Goal: Transaction & Acquisition: Purchase product/service

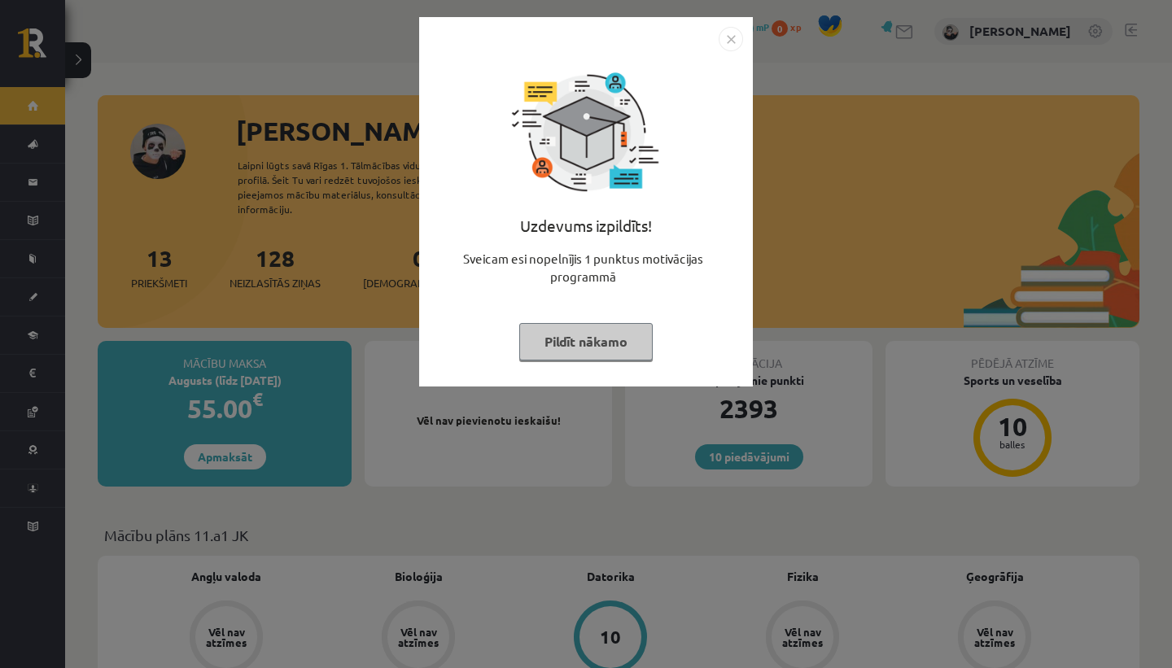
click at [734, 37] on img "Close" at bounding box center [730, 39] width 24 height 24
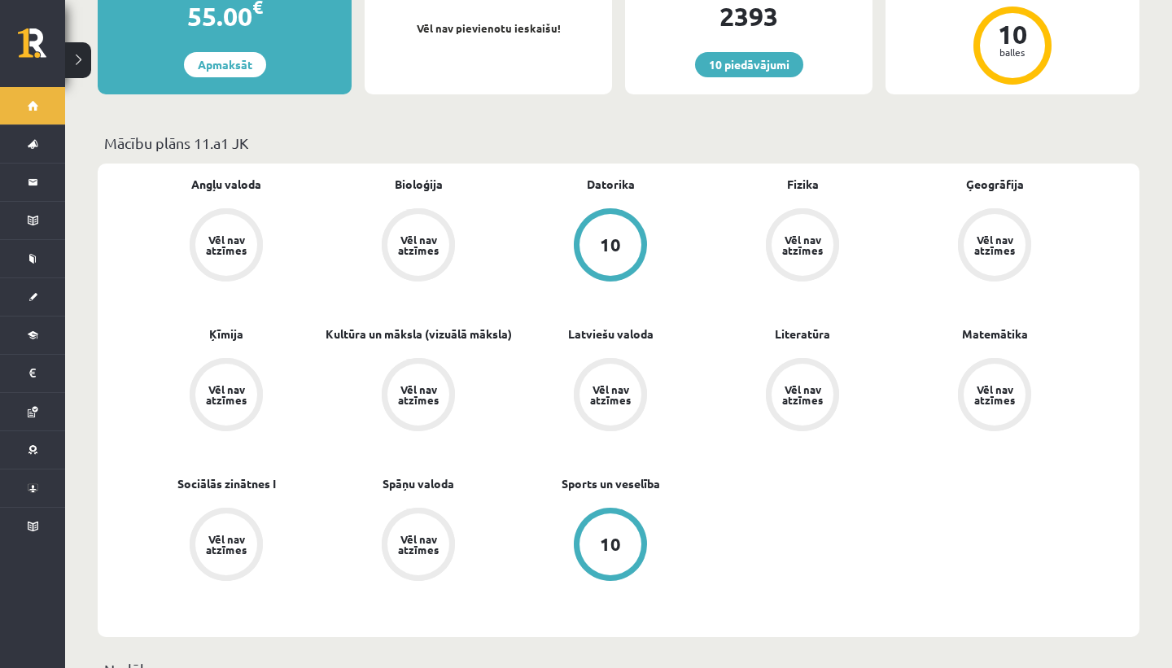
scroll to position [408, 0]
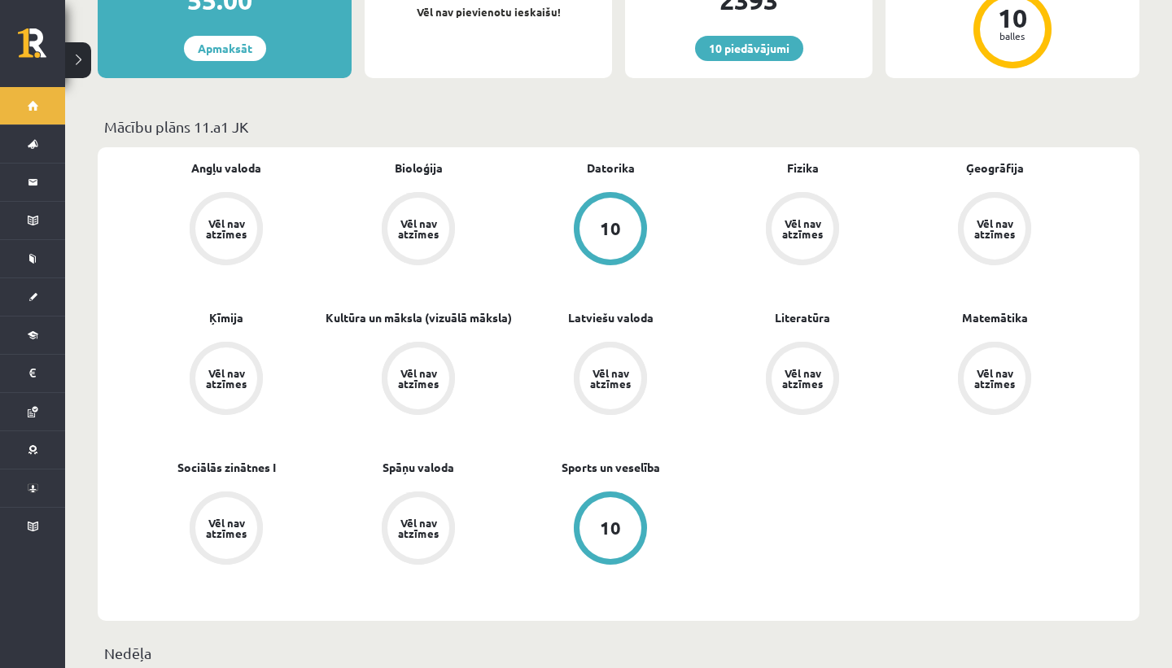
drag, startPoint x: 205, startPoint y: 111, endPoint x: 314, endPoint y: 116, distance: 109.2
click at [314, 116] on p "Mācību plāns 11.a1 JK" at bounding box center [618, 127] width 1028 height 22
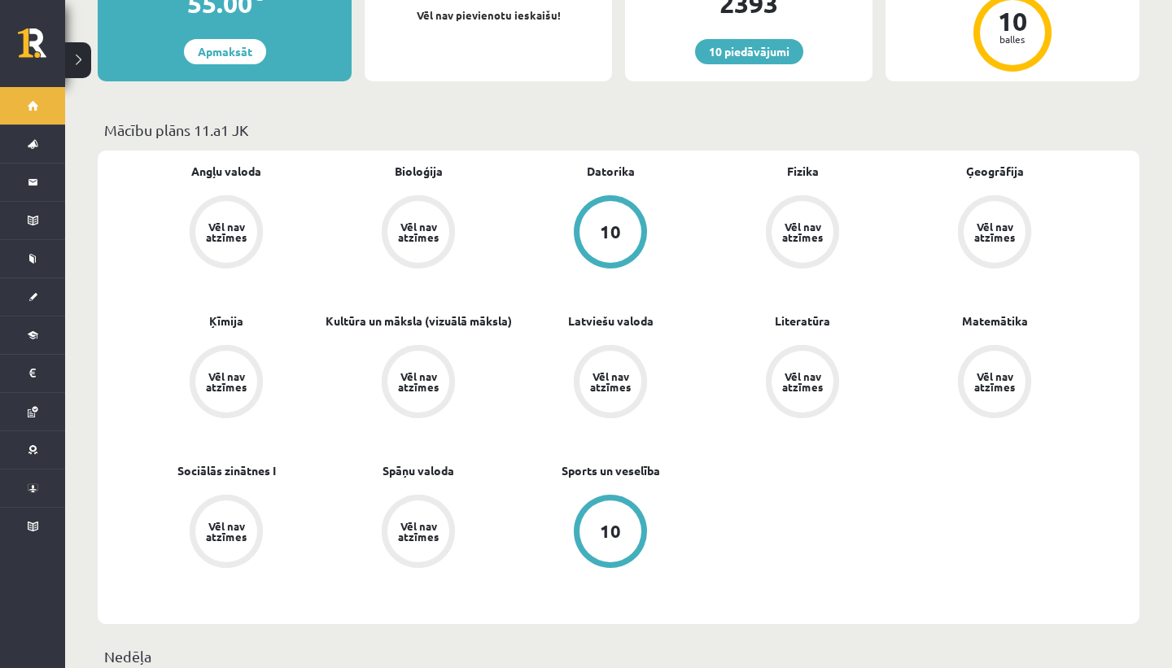
scroll to position [395, 0]
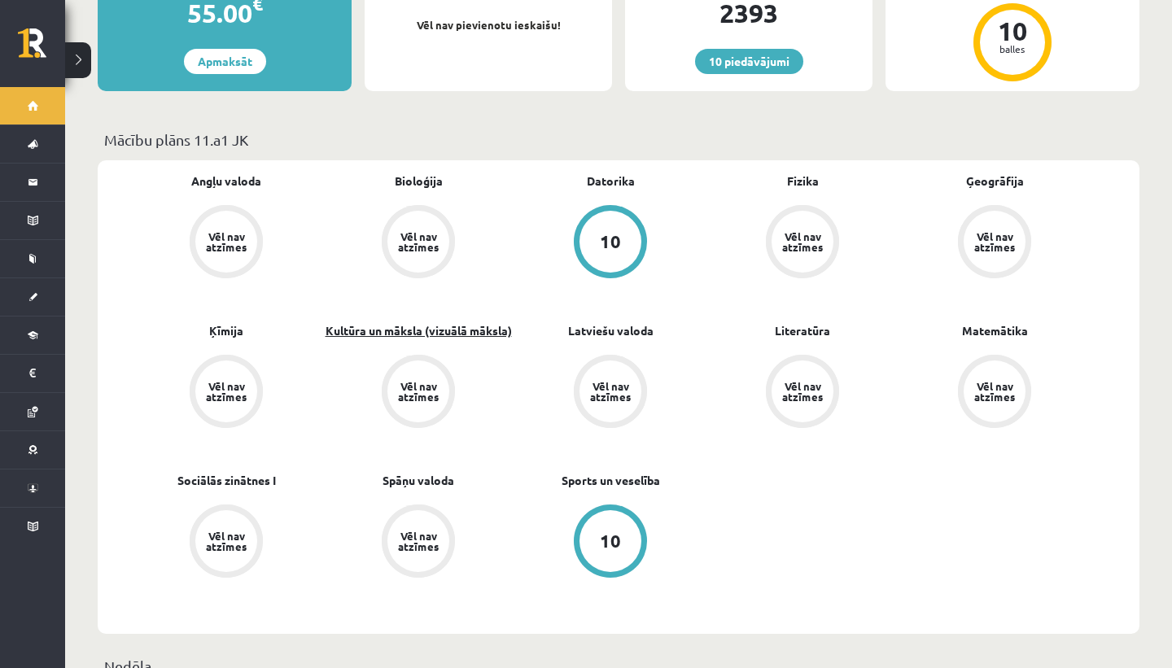
click at [490, 322] on link "Kultūra un māksla (vizuālā māksla)" at bounding box center [418, 330] width 186 height 17
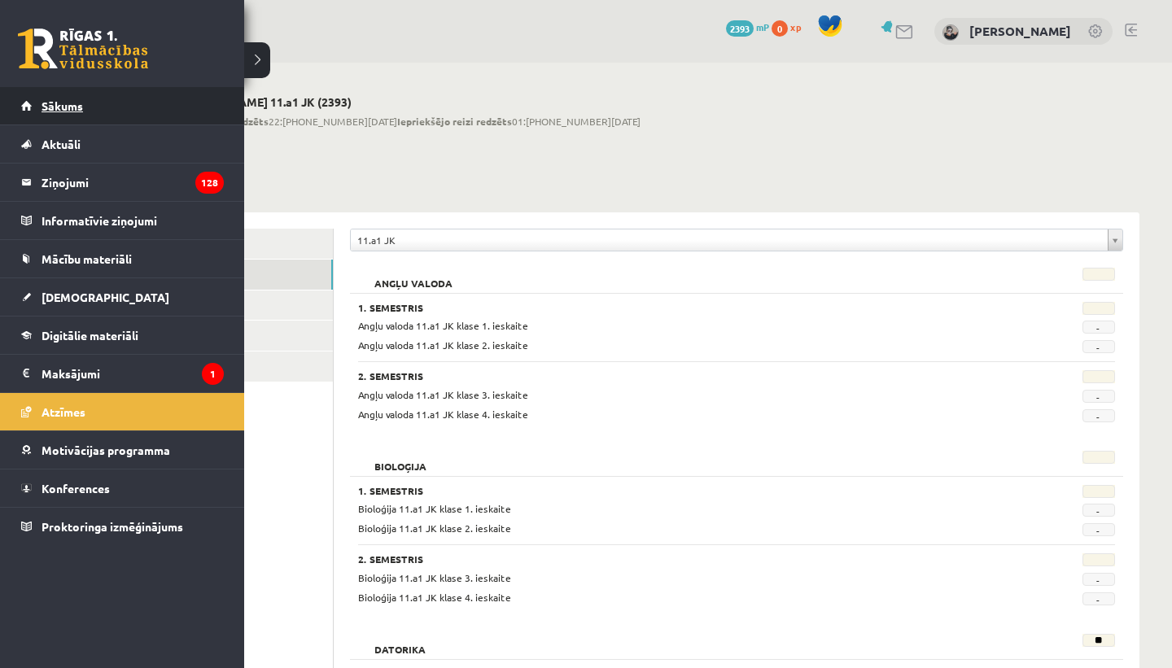
click at [62, 114] on link "Sākums" at bounding box center [122, 105] width 203 height 37
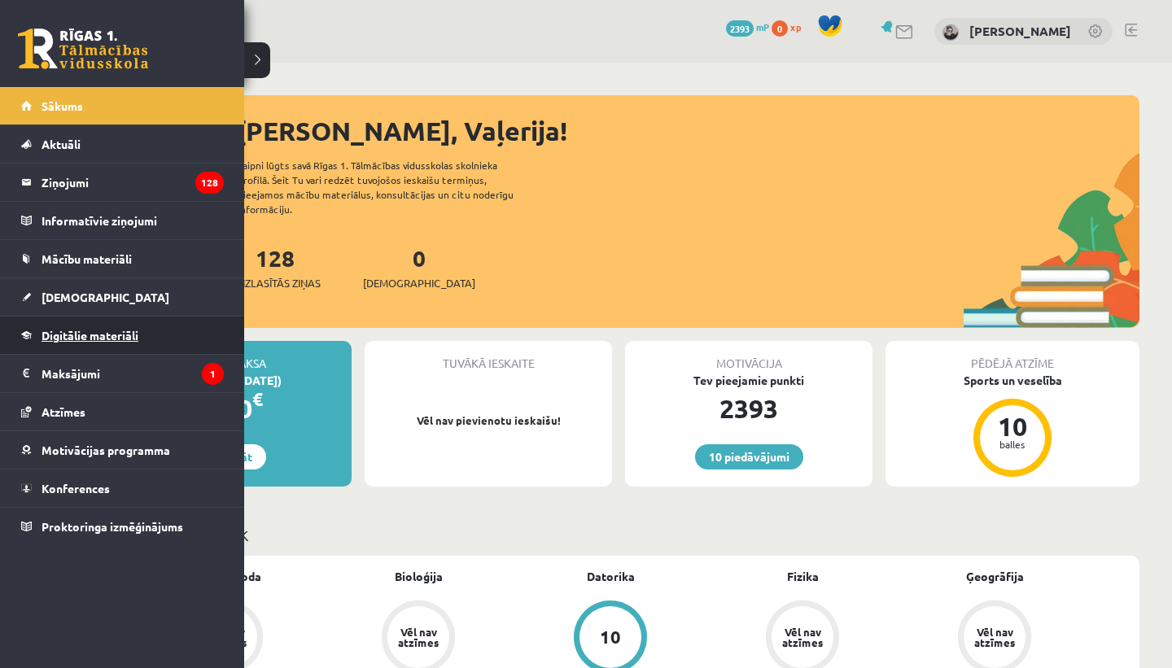
click at [89, 329] on span "Digitālie materiāli" at bounding box center [89, 335] width 97 height 15
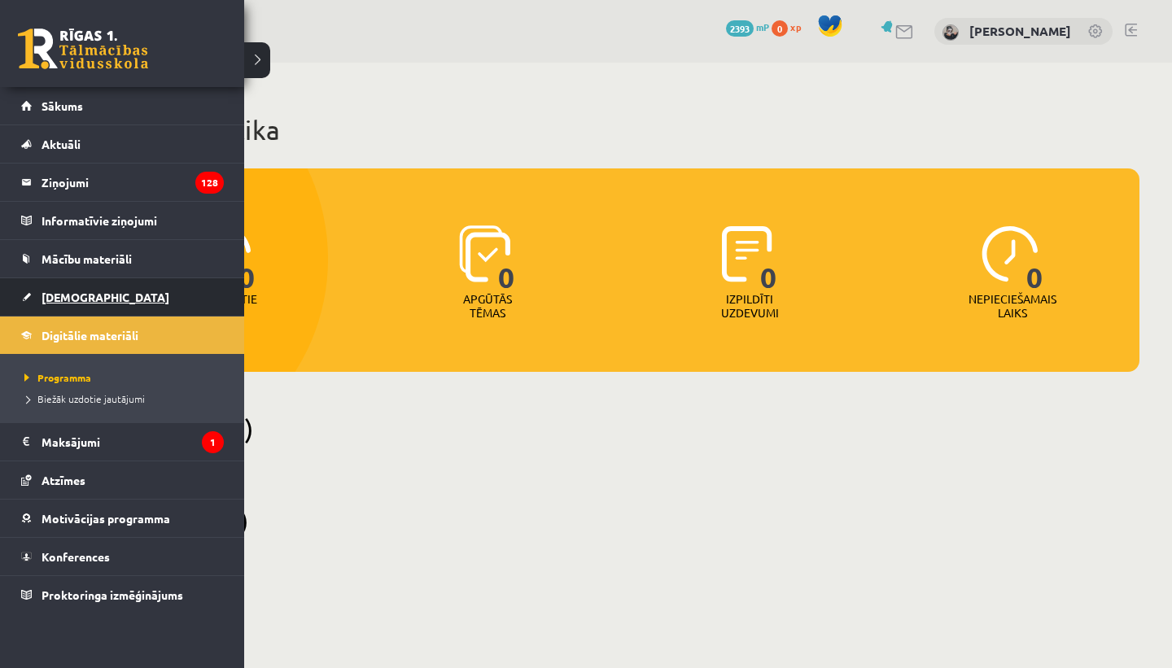
click at [106, 283] on link "[DEMOGRAPHIC_DATA]" at bounding box center [122, 296] width 203 height 37
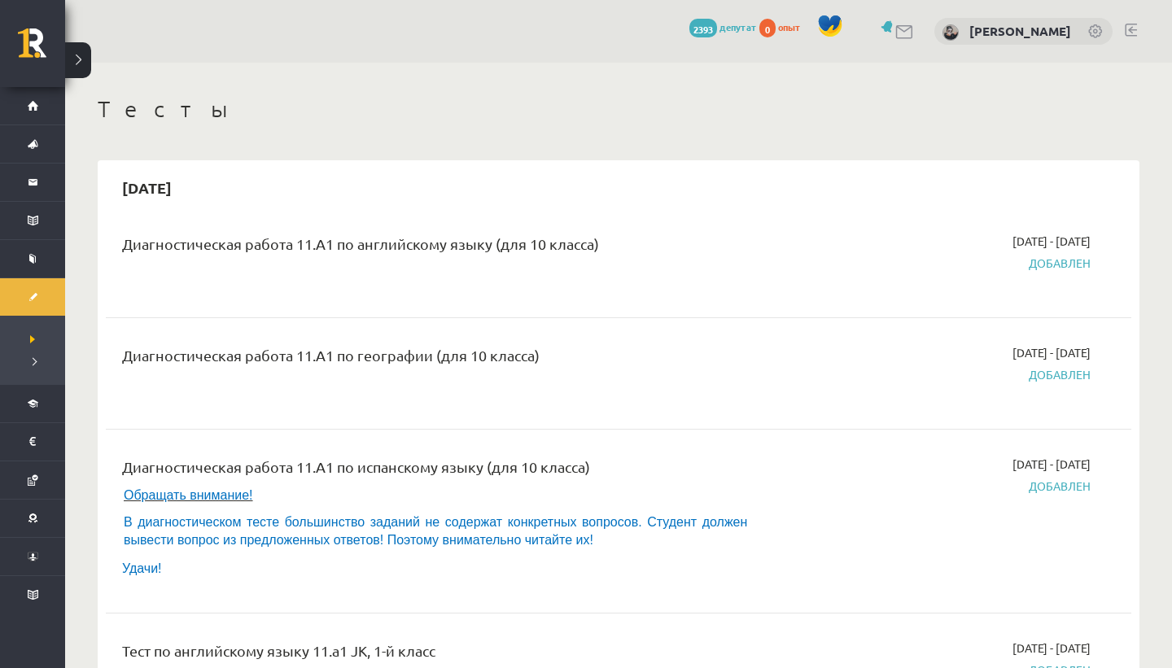
click at [385, 104] on h1 "Тесты" at bounding box center [618, 109] width 1041 height 28
click at [450, 361] on font "Диагностическая работа 11.А1 по географии (для 10 класса)" at bounding box center [330, 355] width 417 height 17
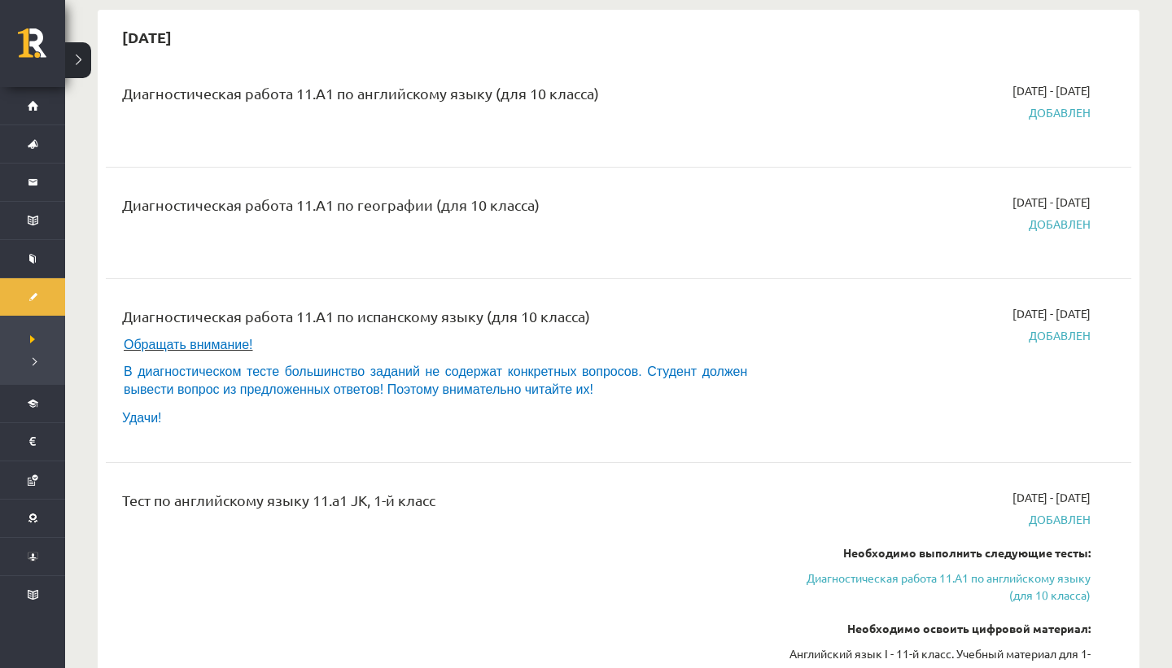
scroll to position [160, 0]
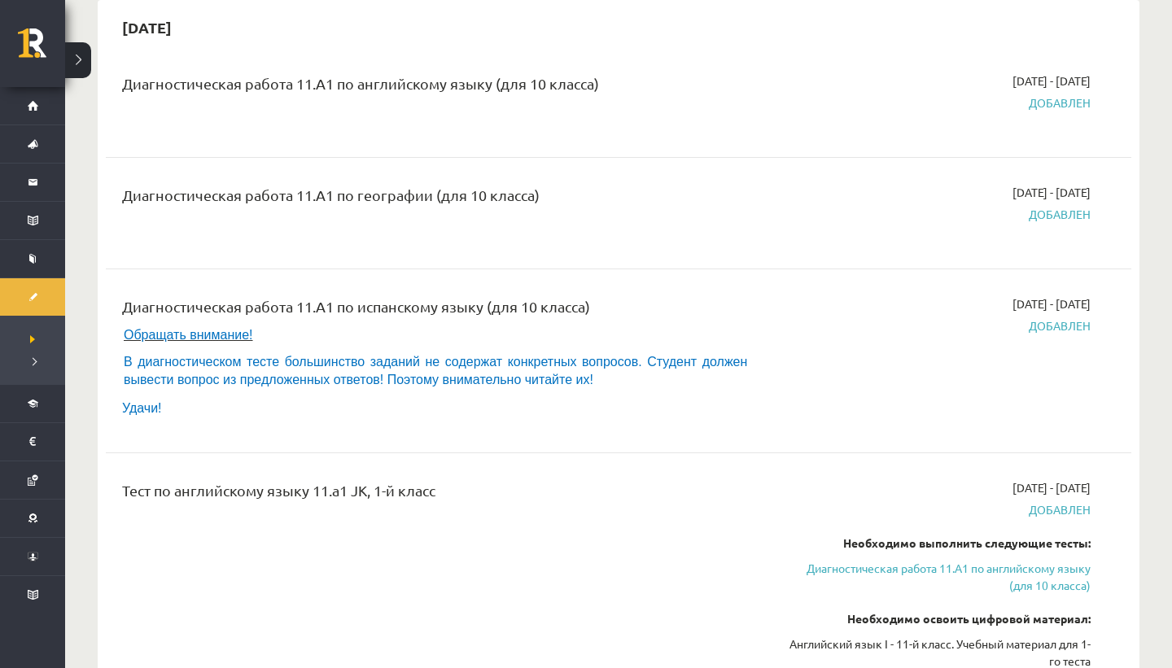
drag, startPoint x: 245, startPoint y: 310, endPoint x: 798, endPoint y: 310, distance: 553.3
click at [798, 310] on div "Диагностическая работа 11.А1 по испанскому языку (для 10 класса) Обращать внима…" at bounding box center [606, 360] width 993 height 131
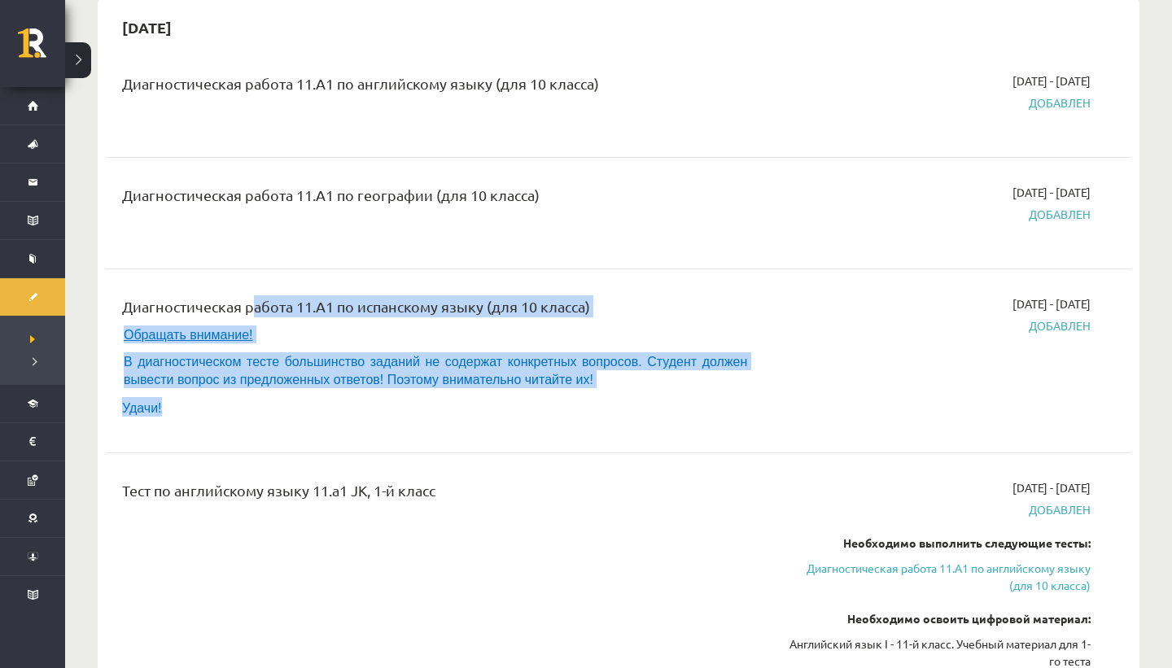
click at [798, 310] on div "2025-09-01 - 2025-09-15 Добавлен" at bounding box center [936, 360] width 331 height 131
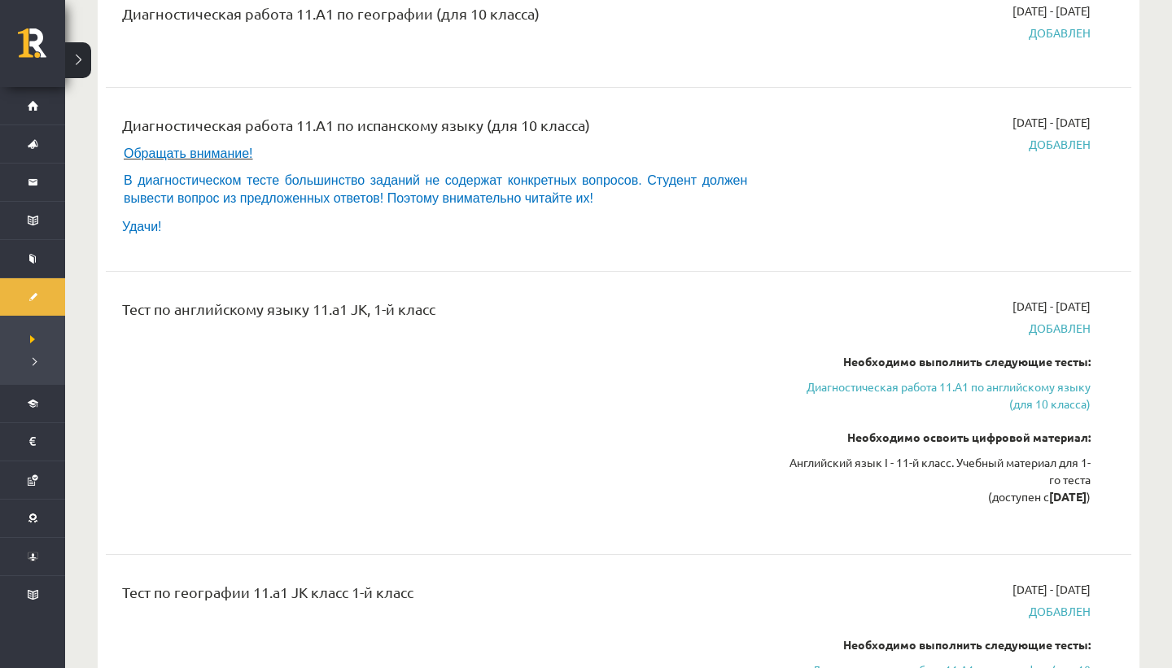
scroll to position [344, 0]
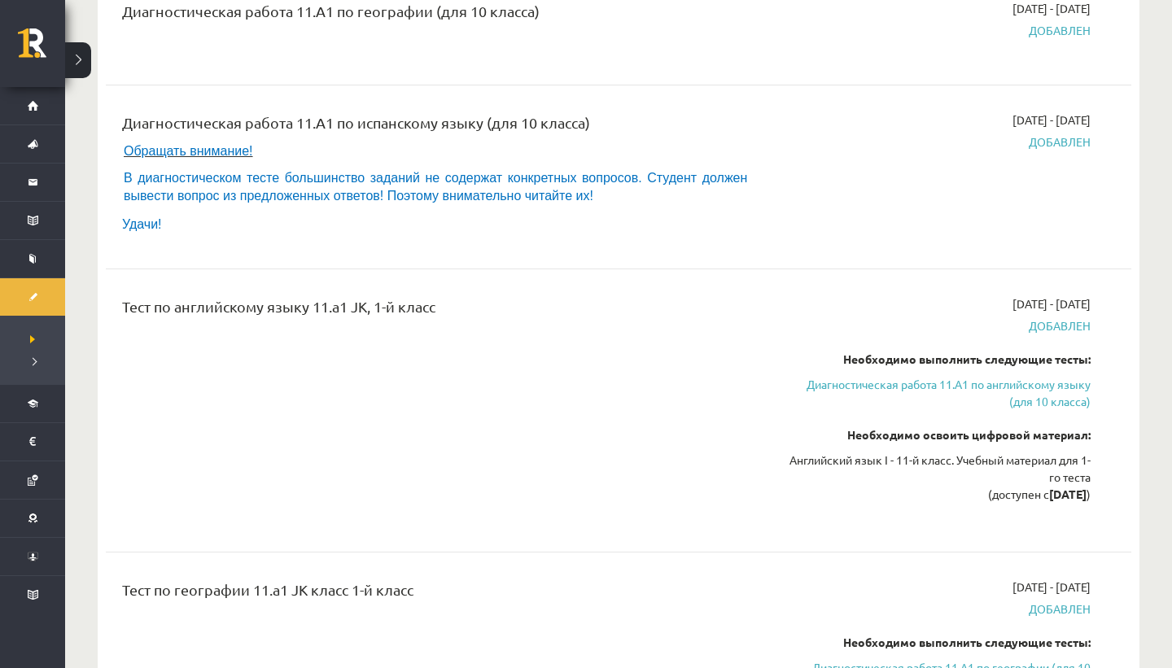
drag, startPoint x: 970, startPoint y: 124, endPoint x: 1171, endPoint y: 122, distance: 201.0
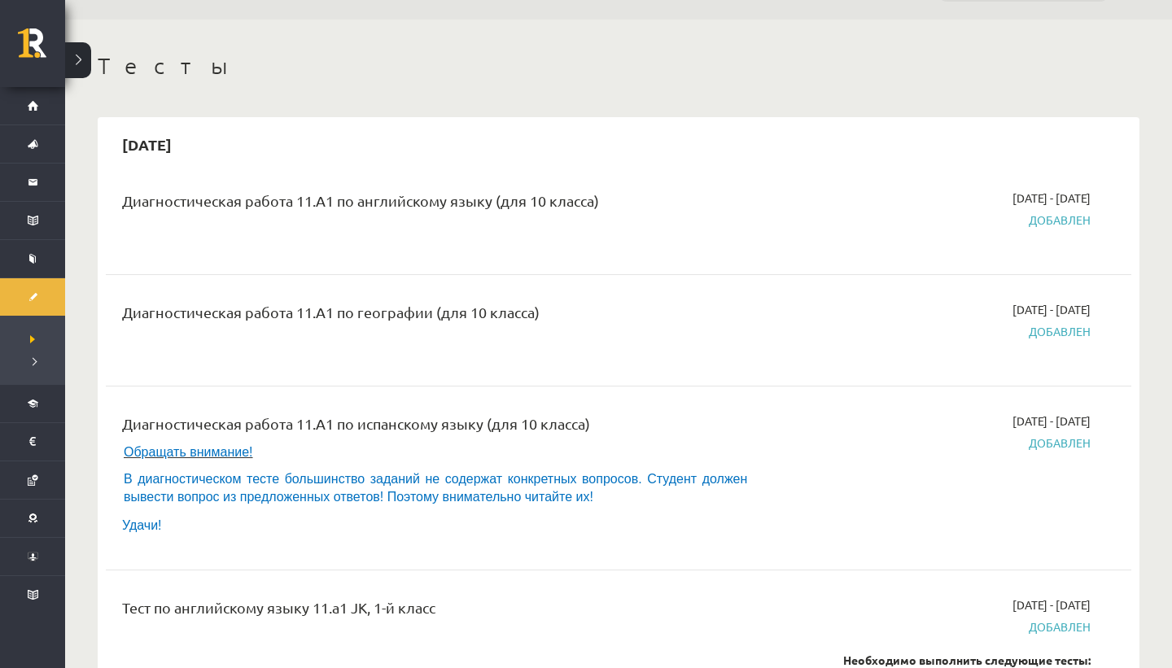
scroll to position [0, 0]
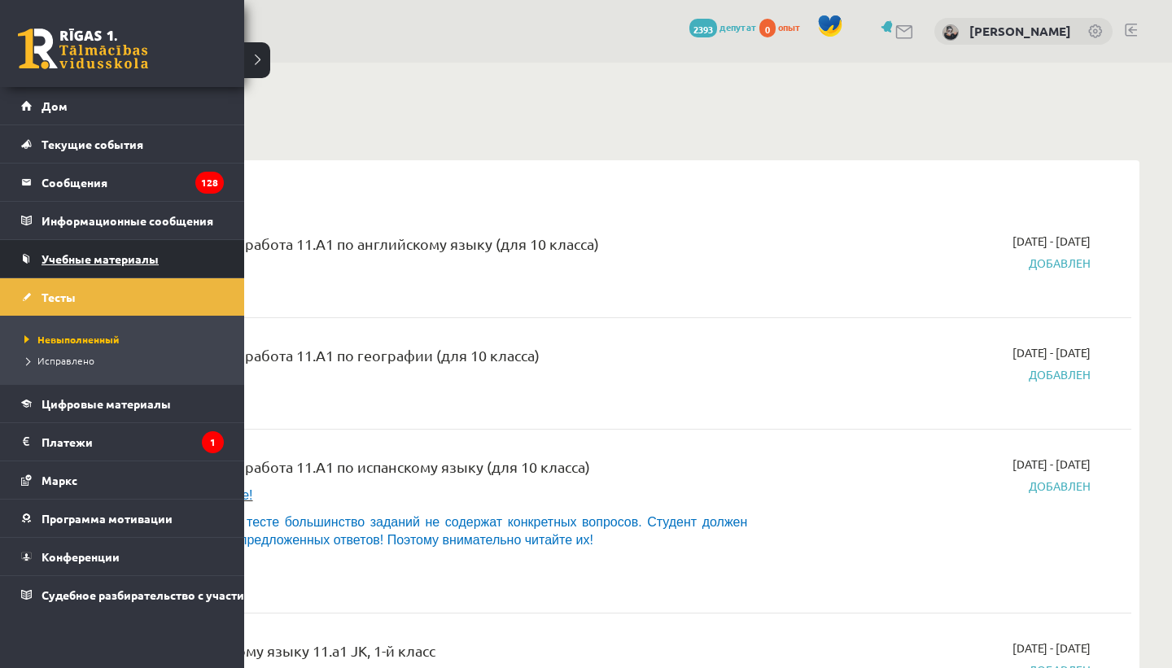
click at [73, 258] on font "Учебные материалы" at bounding box center [99, 258] width 117 height 15
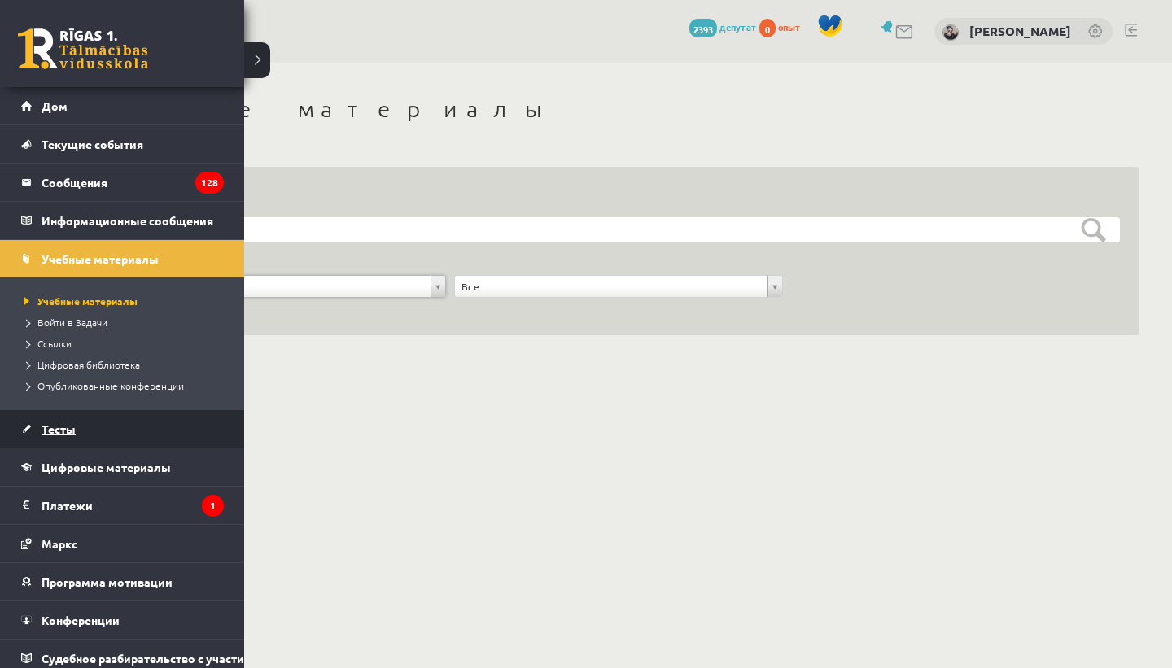
click at [55, 440] on link "Тесты" at bounding box center [122, 428] width 203 height 37
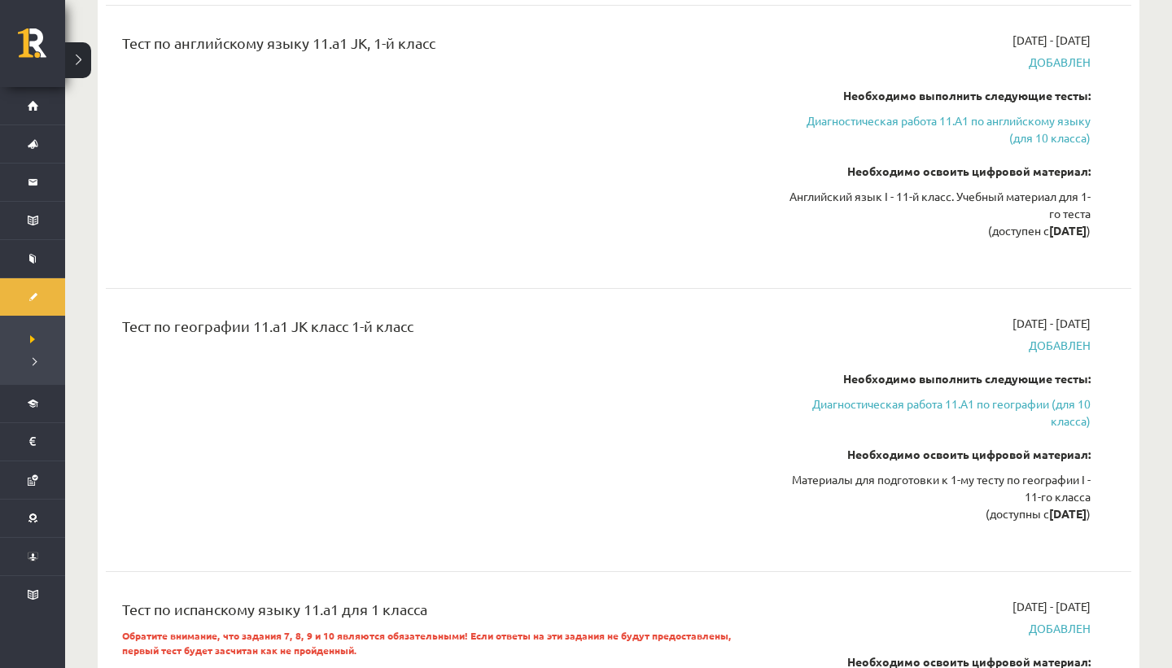
scroll to position [676, 0]
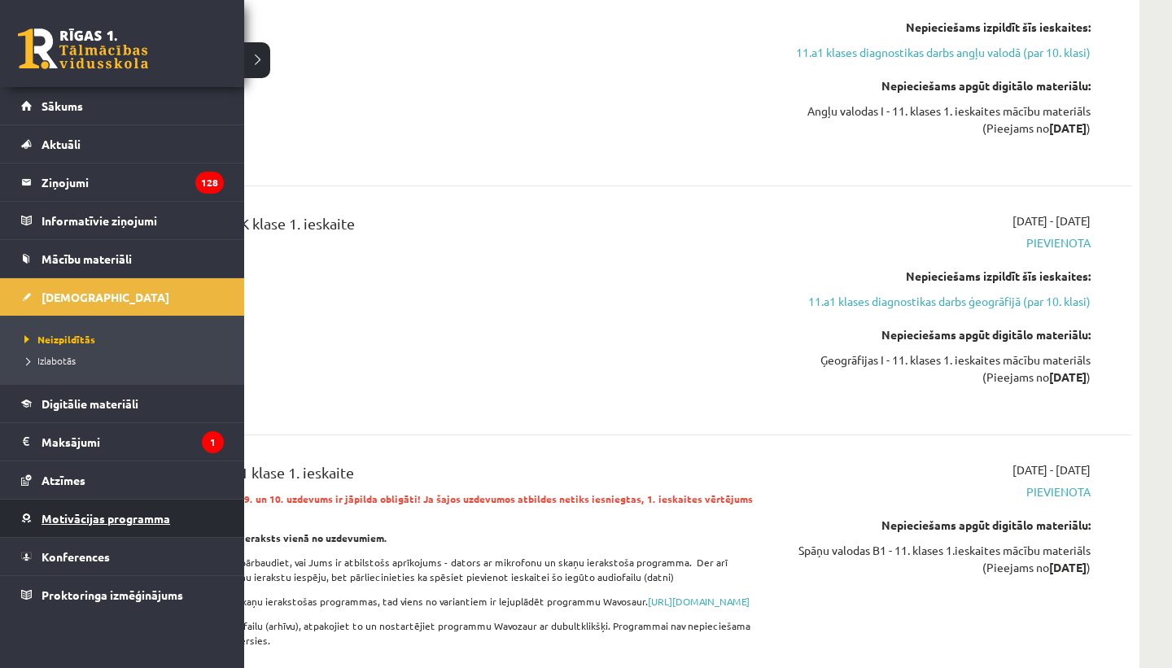
click at [74, 523] on span "Motivācijas programma" at bounding box center [105, 518] width 129 height 15
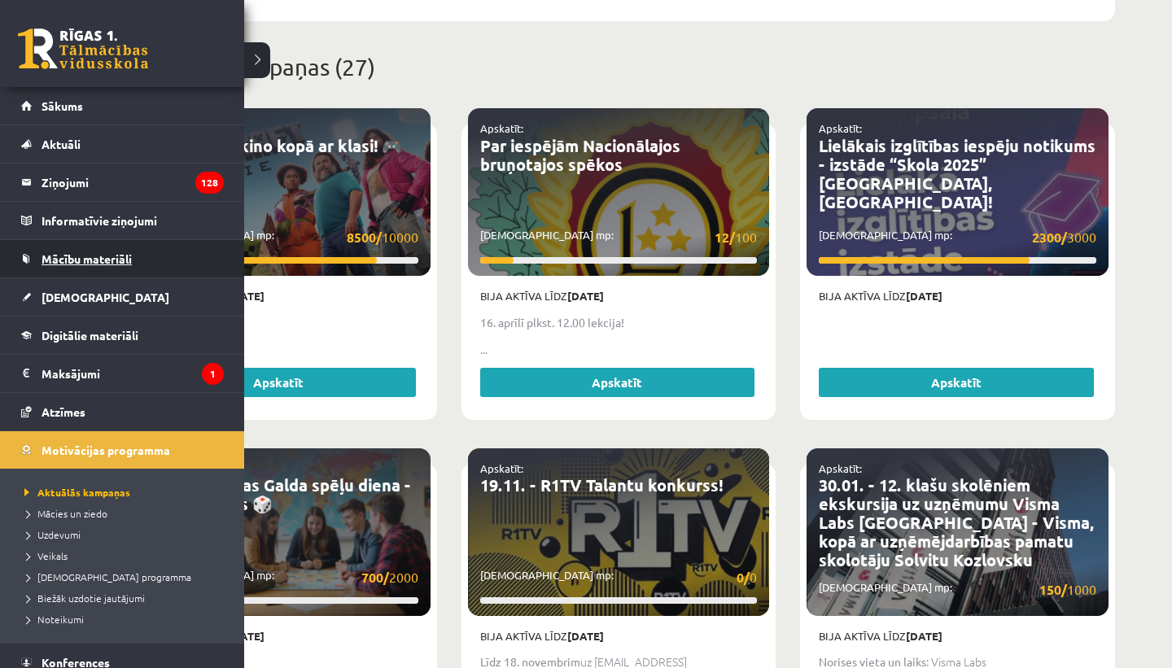
click at [90, 258] on span "Mācību materiāli" at bounding box center [86, 258] width 90 height 15
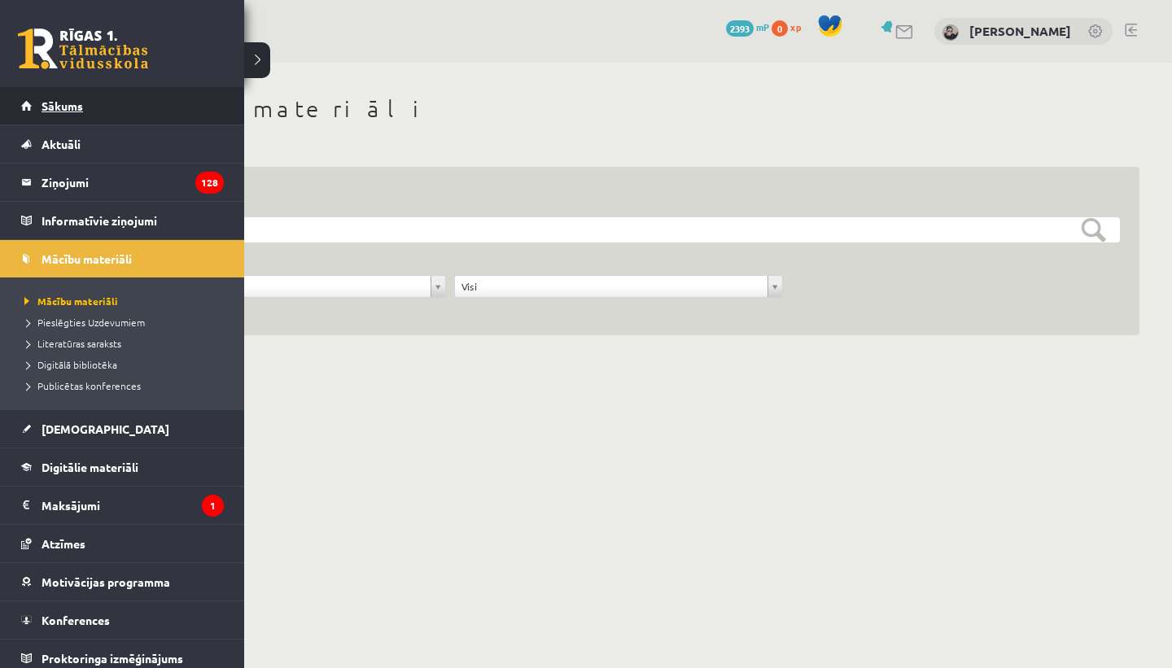
click at [38, 103] on link "Sākums" at bounding box center [122, 105] width 203 height 37
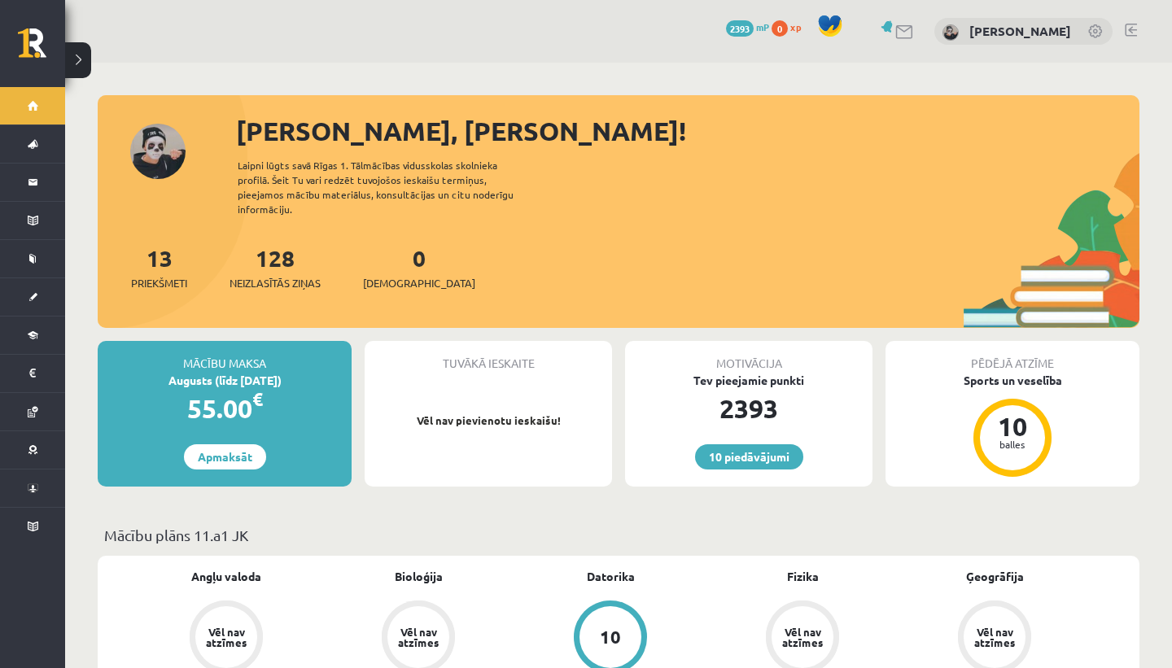
click at [289, 256] on div "128 Neizlasītās ziņas" at bounding box center [274, 266] width 91 height 50
click at [294, 284] on div "13 Priekšmeti 128 Neizlasītās ziņas 0 Ieskaites" at bounding box center [618, 284] width 1041 height 87
click at [296, 275] on span "Neizlasītās ziņas" at bounding box center [274, 283] width 91 height 16
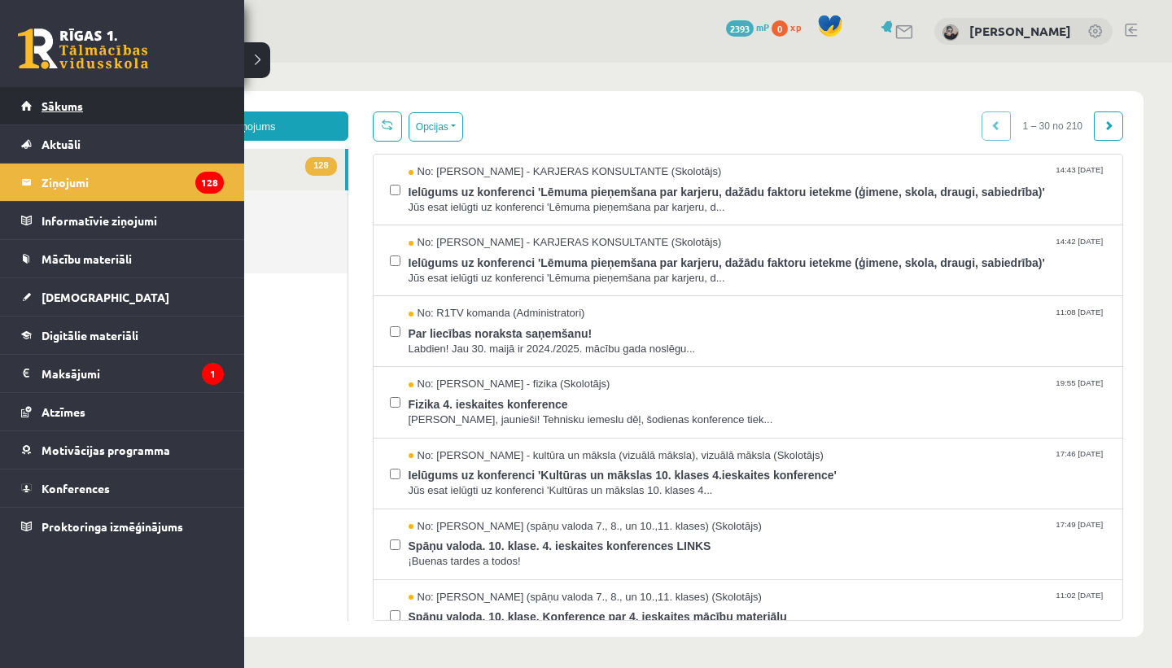
click at [26, 109] on link "Sākums" at bounding box center [122, 105] width 203 height 37
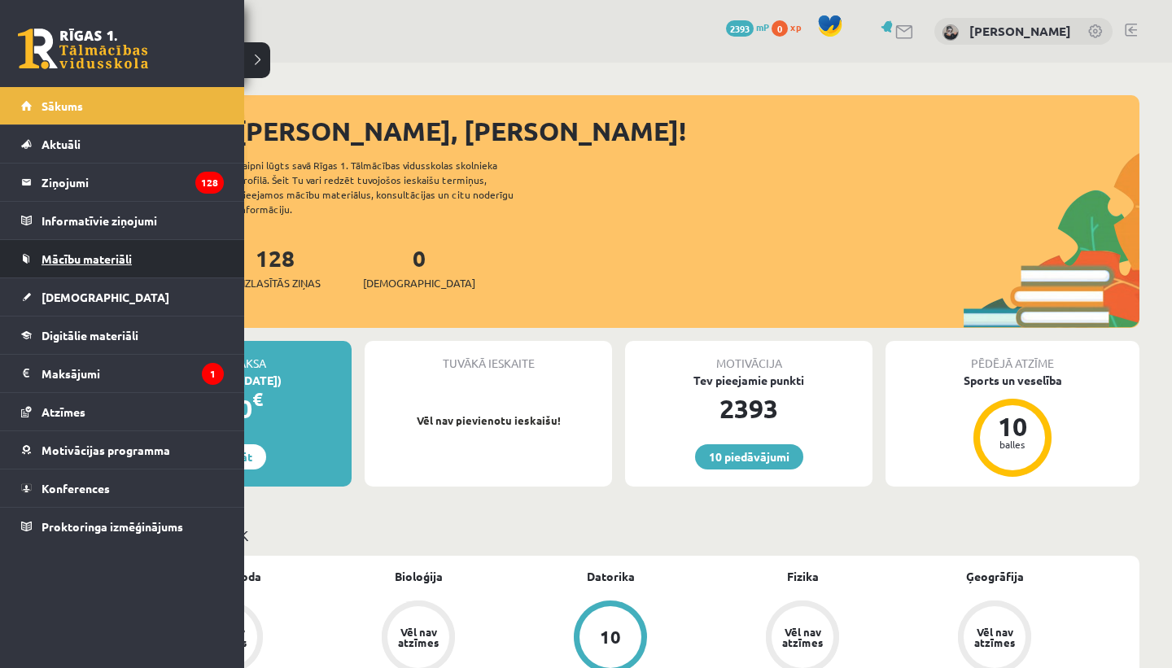
click at [37, 255] on link "Mācību materiāli" at bounding box center [122, 258] width 203 height 37
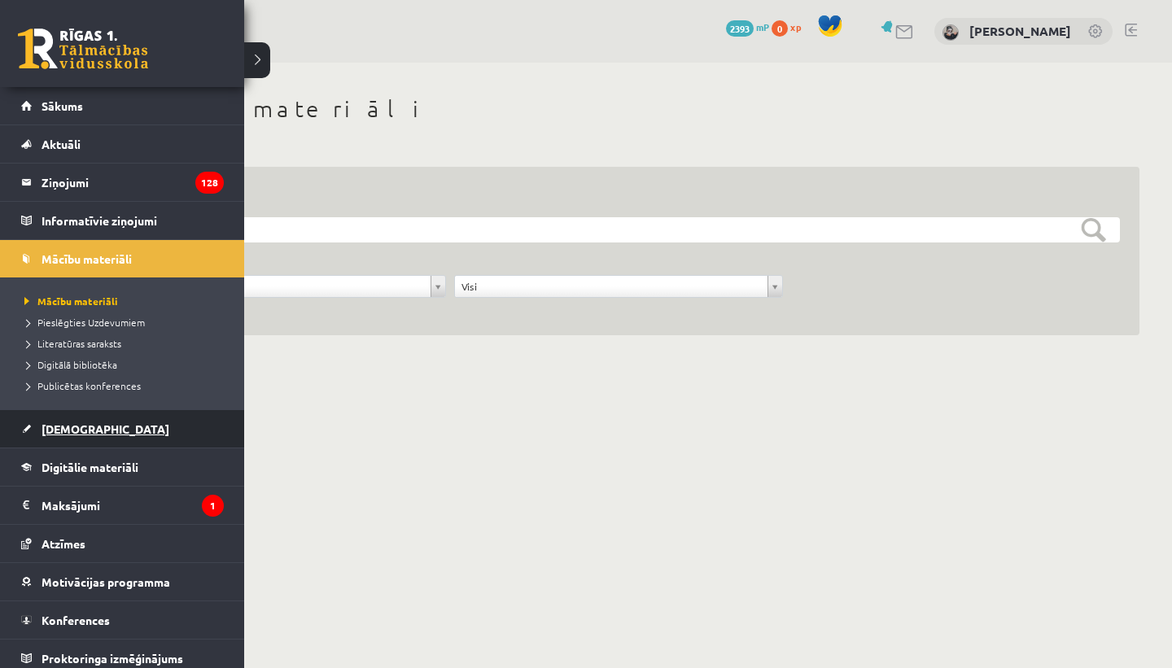
click at [144, 437] on link "[DEMOGRAPHIC_DATA]" at bounding box center [122, 428] width 203 height 37
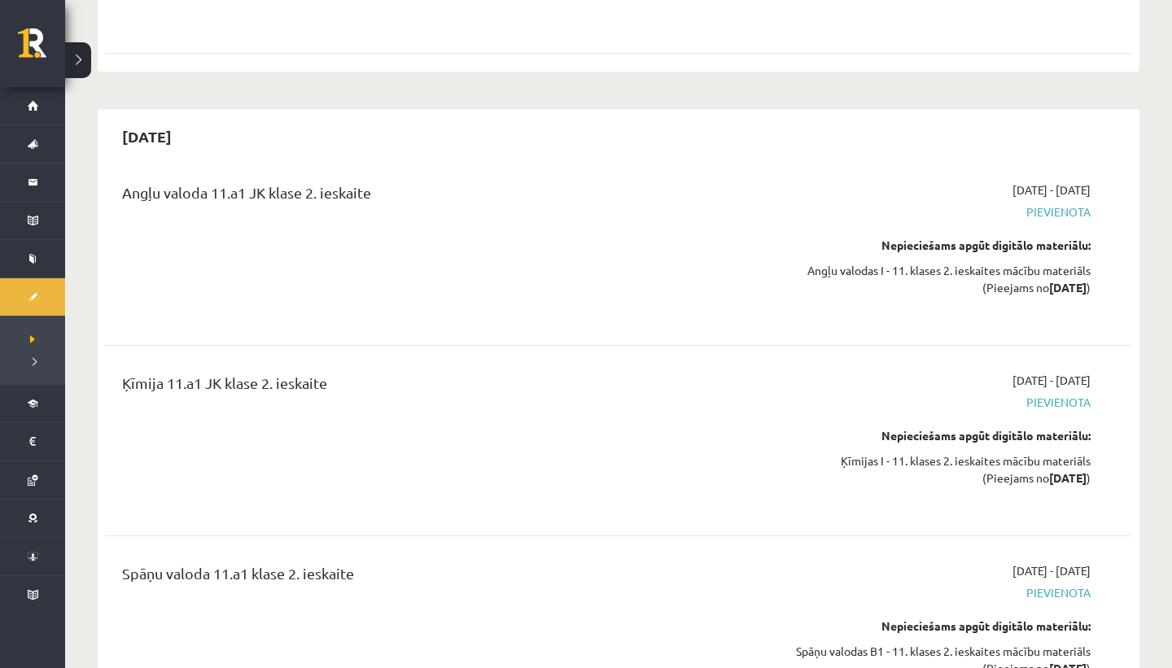
scroll to position [5232, 0]
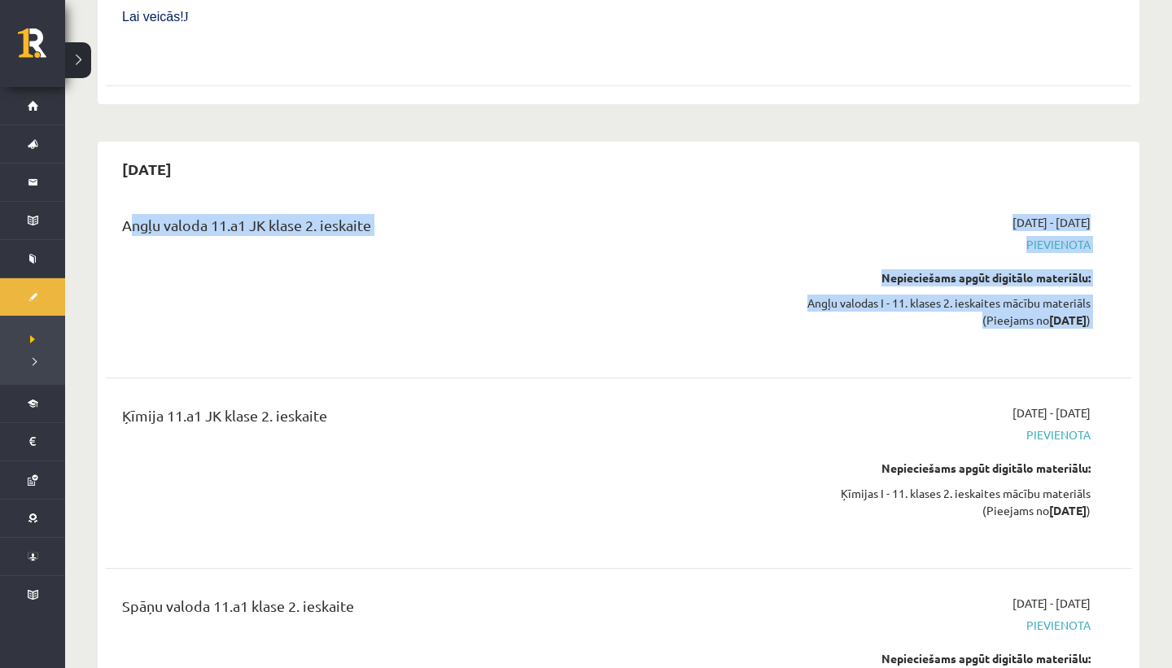
drag, startPoint x: 115, startPoint y: 192, endPoint x: 450, endPoint y: 581, distance: 513.5
click at [441, 545] on div "Angļu valoda 11.a1 JK klase 2. ieskaite 2025-11-01 - 2025-11-15 Pievienota Nepi…" at bounding box center [618, 483] width 1025 height 571
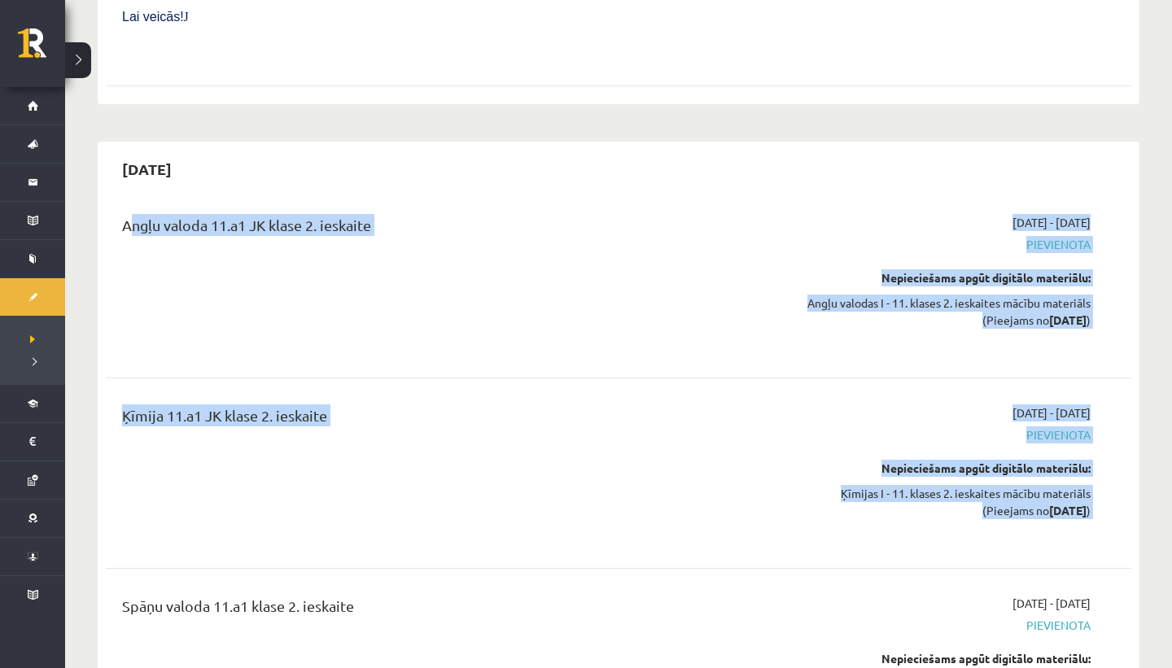
click at [454, 595] on div "Spāņu valoda 11.a1 klase 2. ieskaite" at bounding box center [440, 610] width 637 height 30
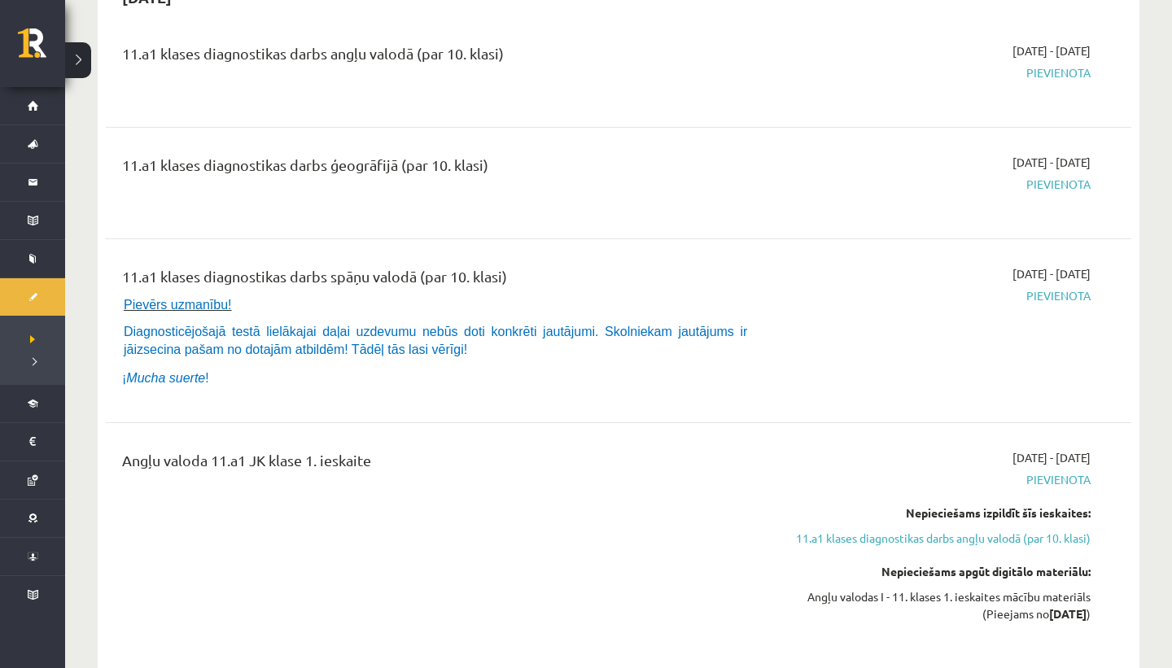
scroll to position [0, 0]
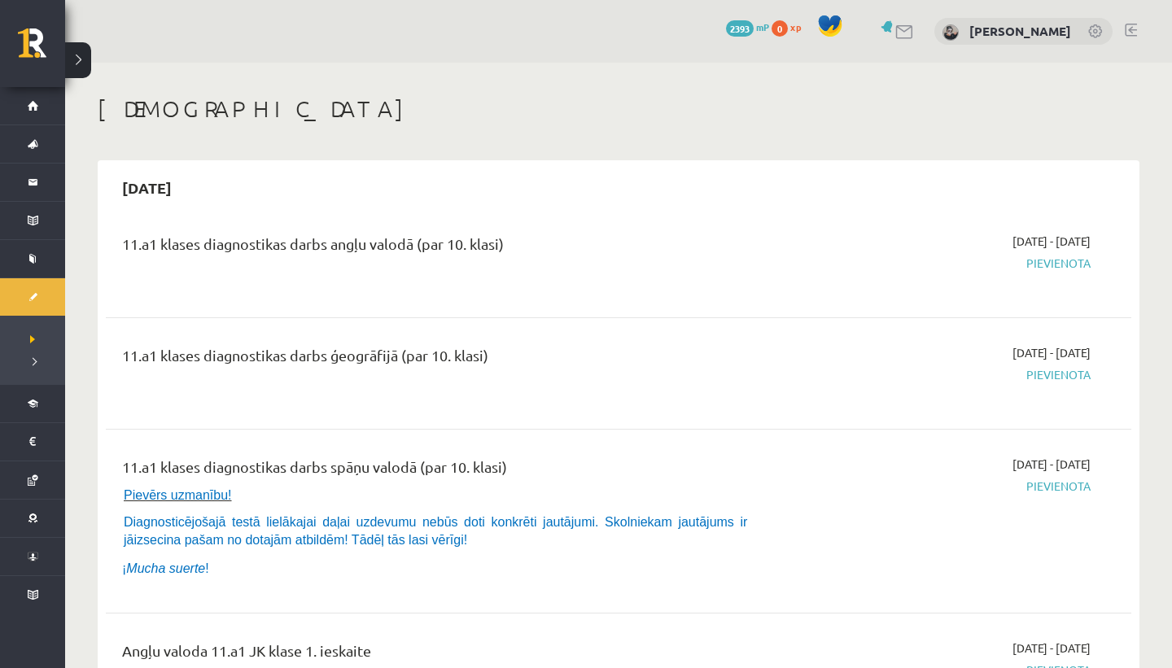
drag, startPoint x: 110, startPoint y: 186, endPoint x: 966, endPoint y: 615, distance: 957.7
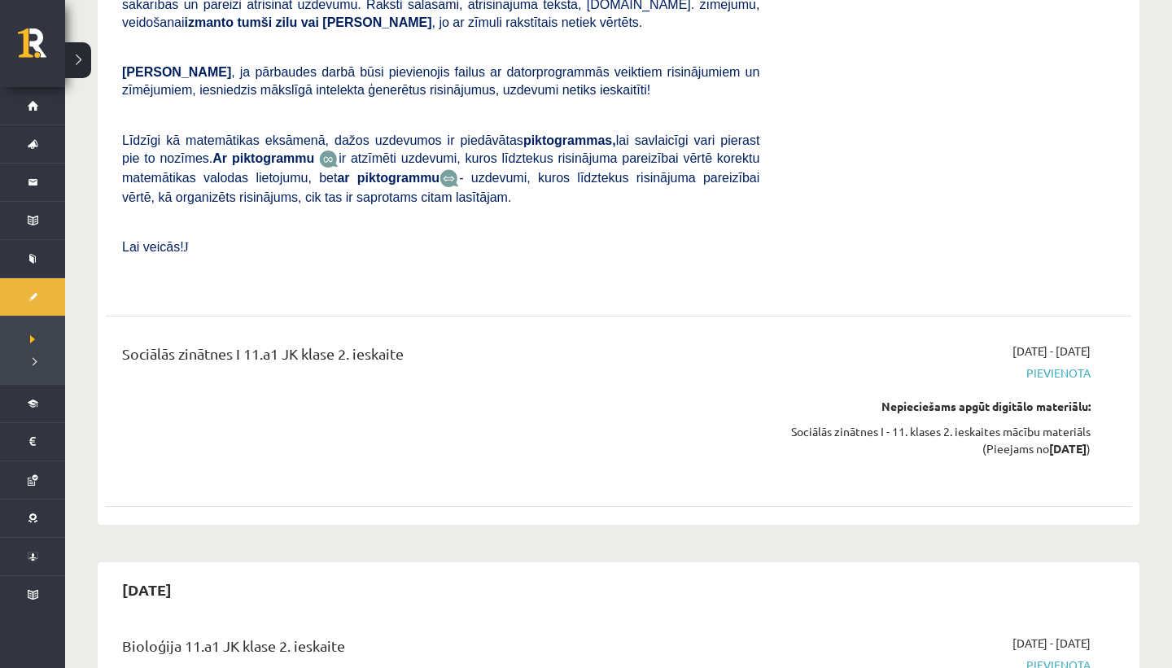
scroll to position [3748, 0]
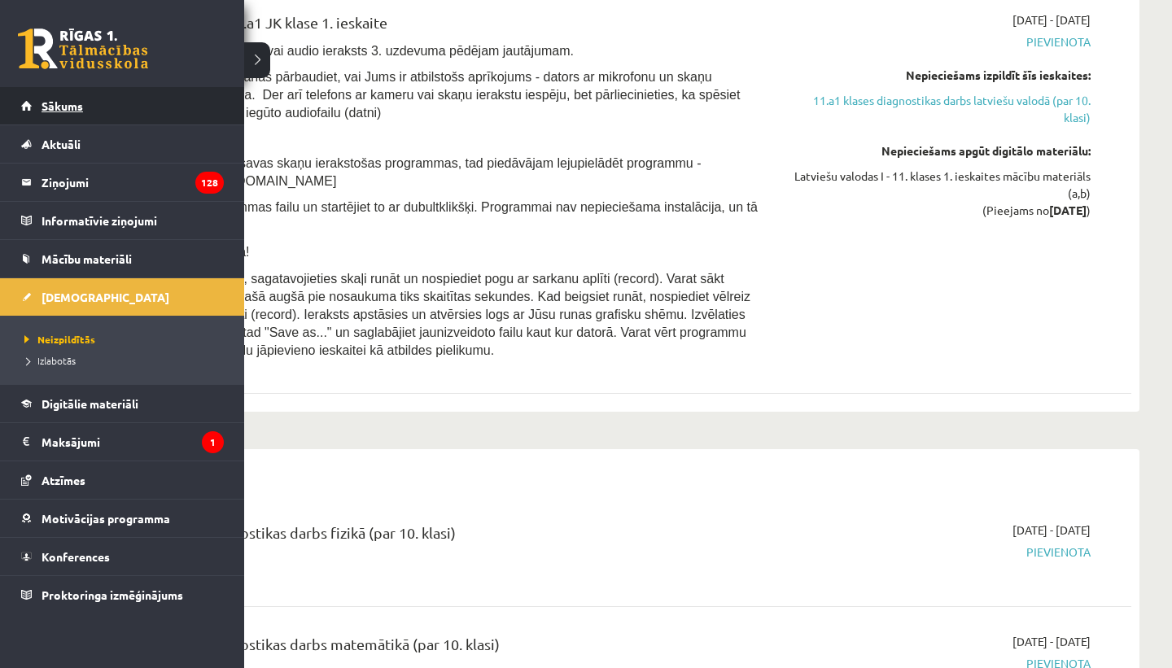
click at [32, 118] on link "Sākums" at bounding box center [122, 105] width 203 height 37
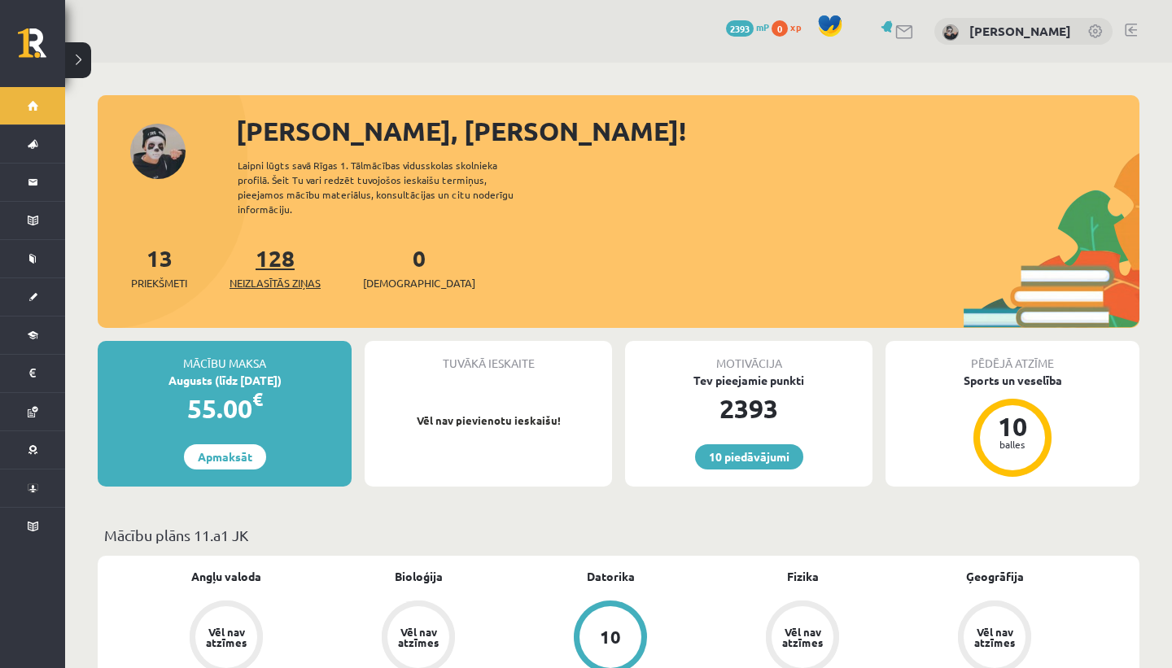
click at [295, 275] on span "Neizlasītās ziņas" at bounding box center [274, 283] width 91 height 16
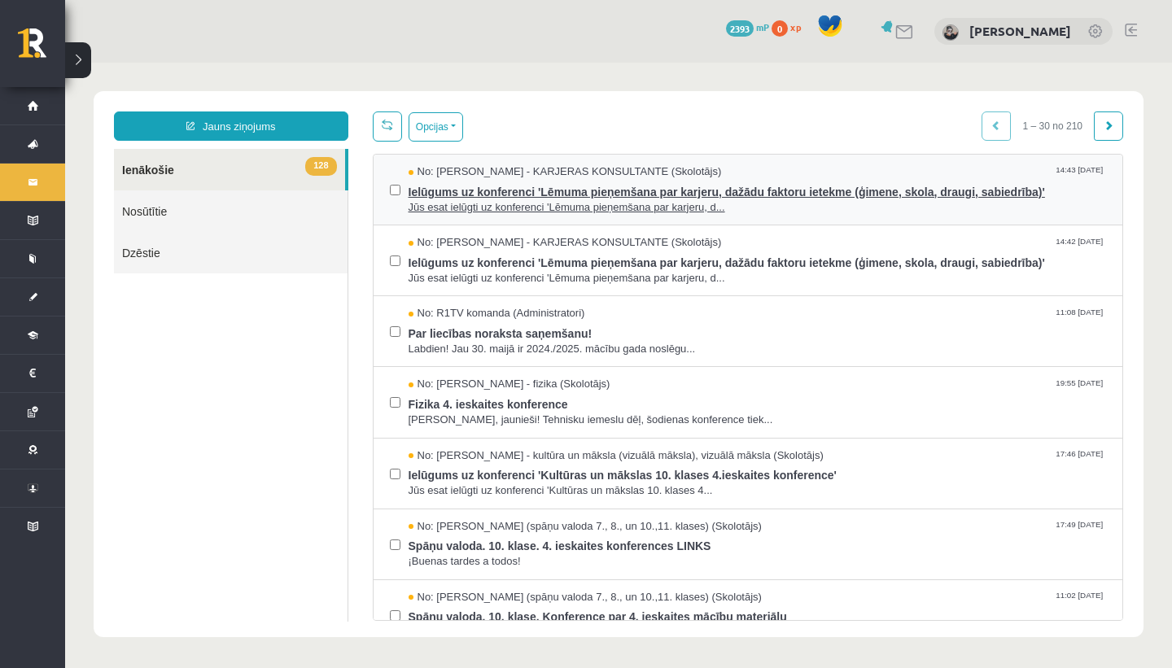
click at [522, 191] on span "Ielūgums uz konferenci 'Lēmuma pieņemšana par karjeru, dažādu faktoru ietekme (…" at bounding box center [757, 190] width 698 height 20
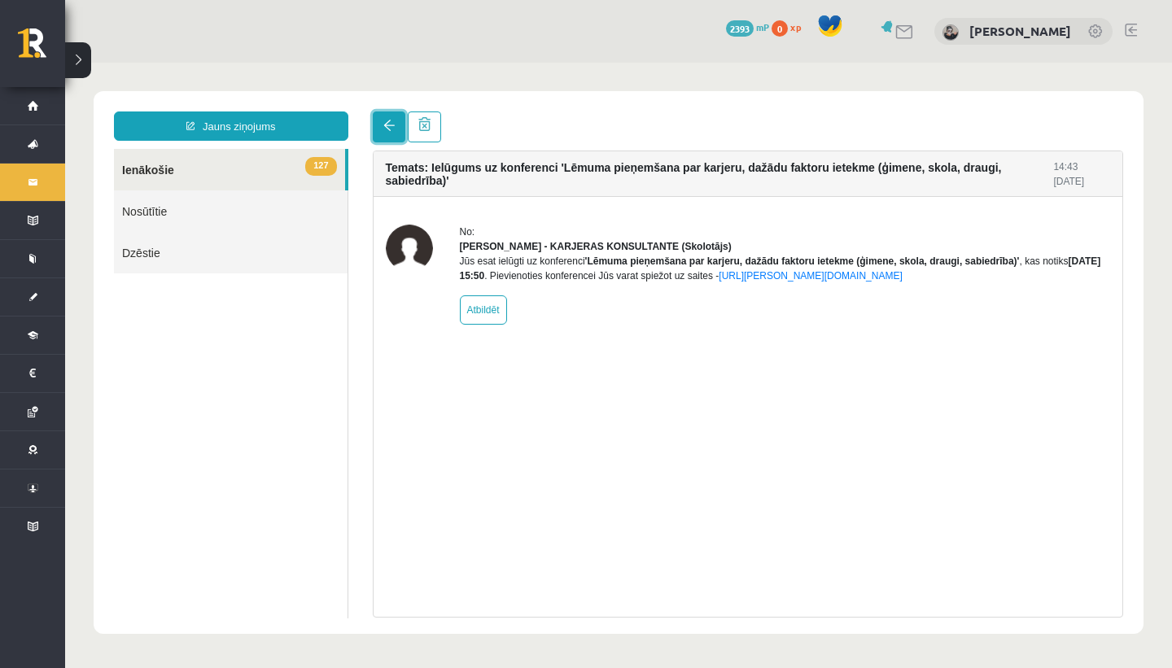
click at [396, 129] on link at bounding box center [389, 126] width 33 height 31
click at [393, 129] on span at bounding box center [388, 125] width 11 height 11
click at [277, 208] on link "Nosūtītie" at bounding box center [231, 210] width 234 height 41
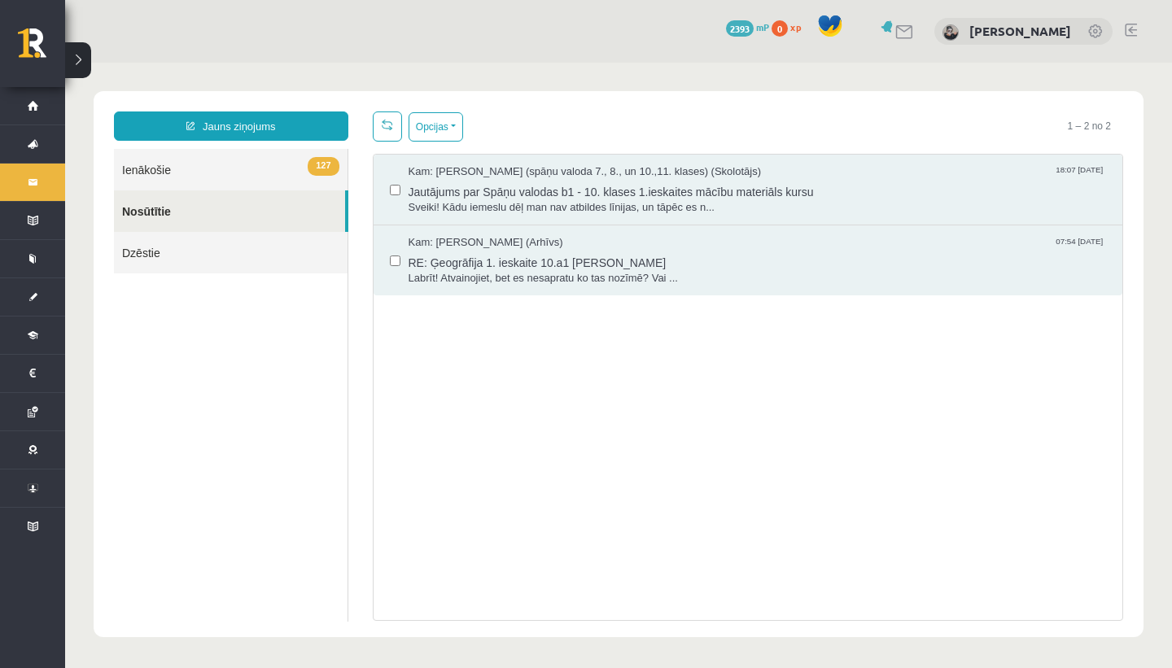
click at [291, 180] on link "127 Ienākošie" at bounding box center [231, 169] width 234 height 41
click at [314, 158] on span "127" at bounding box center [323, 166] width 31 height 19
click at [247, 183] on link "127 Ienākošie" at bounding box center [231, 169] width 234 height 41
click at [246, 181] on link "127 Ienākošie" at bounding box center [231, 169] width 234 height 41
click at [221, 171] on link "127 Ienākošie" at bounding box center [231, 169] width 234 height 41
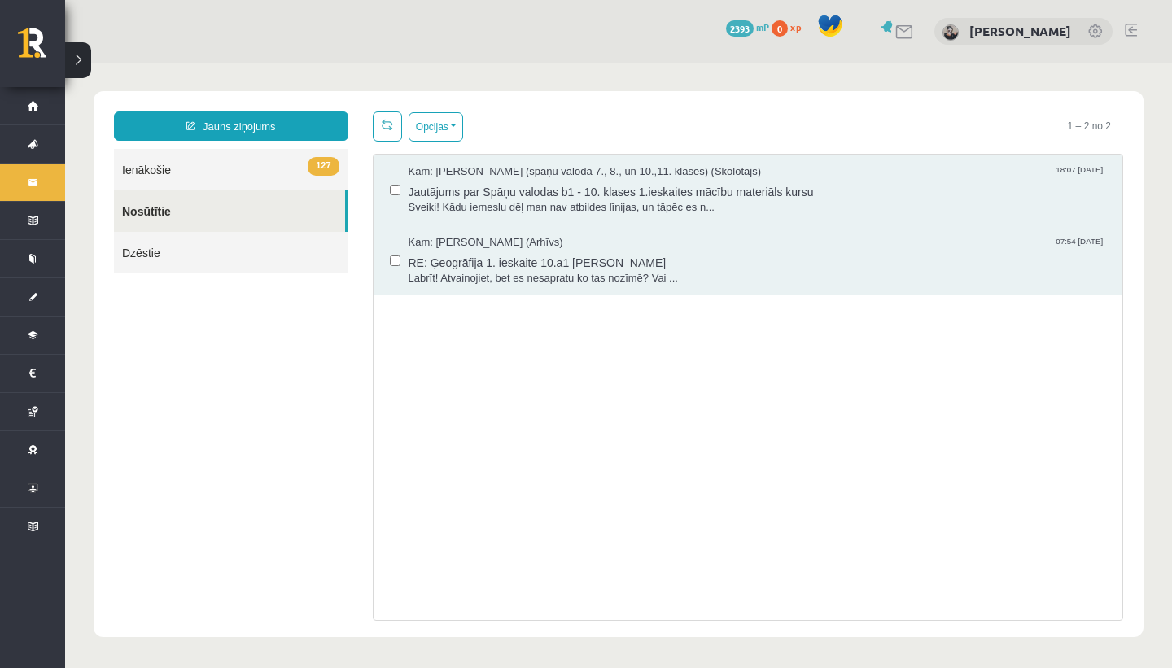
click at [221, 257] on link "Dzēstie" at bounding box center [231, 252] width 234 height 41
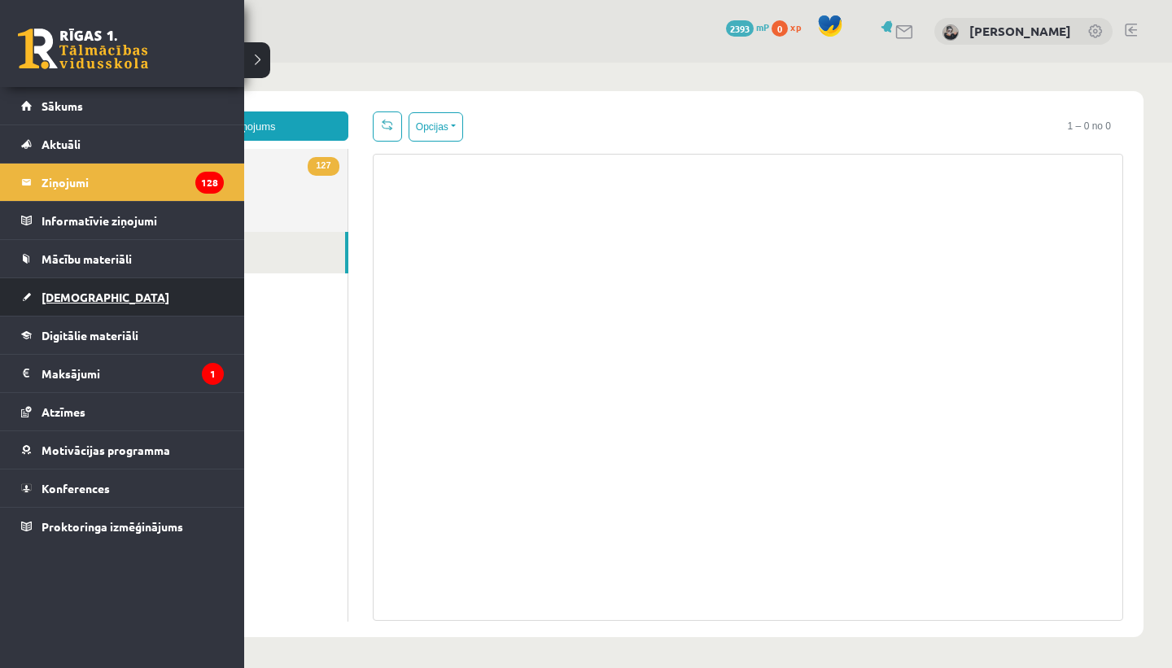
click at [37, 302] on link "[DEMOGRAPHIC_DATA]" at bounding box center [122, 296] width 203 height 37
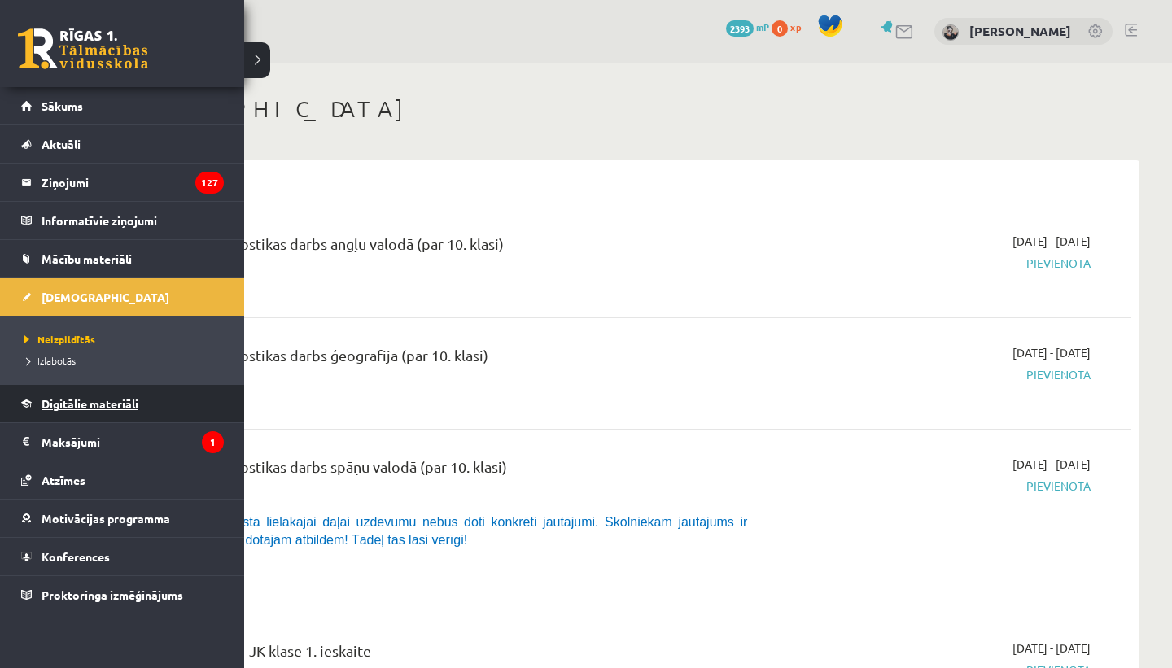
click at [83, 412] on link "Digitālie materiāli" at bounding box center [122, 403] width 203 height 37
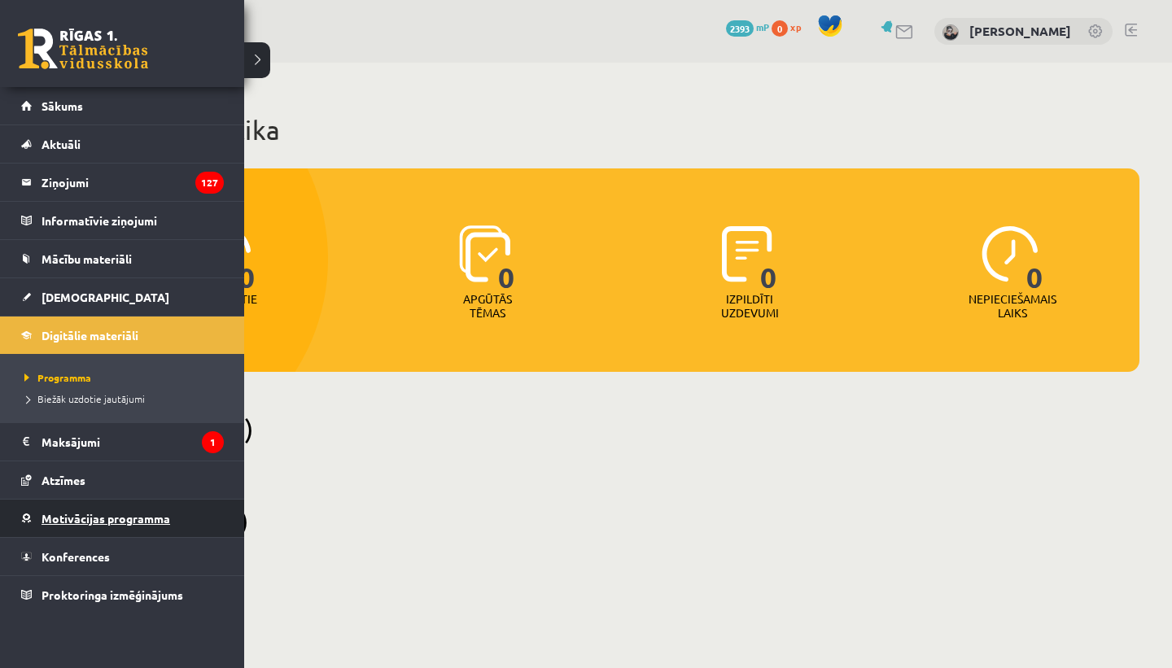
click at [72, 510] on link "Motivācijas programma" at bounding box center [122, 518] width 203 height 37
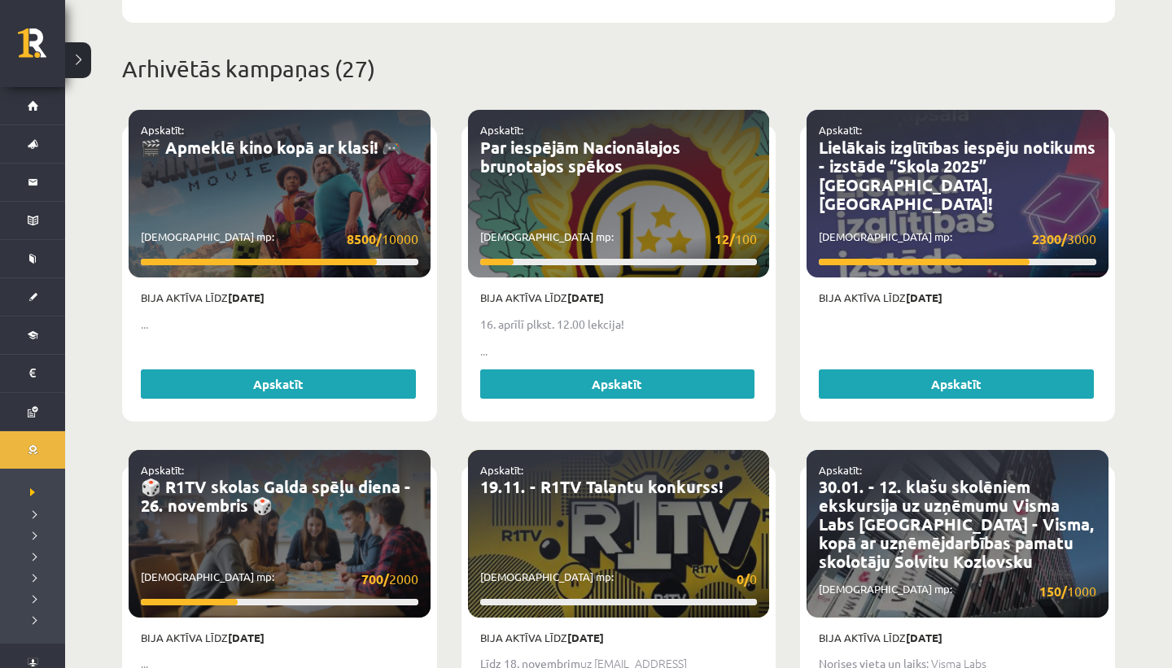
scroll to position [610, 0]
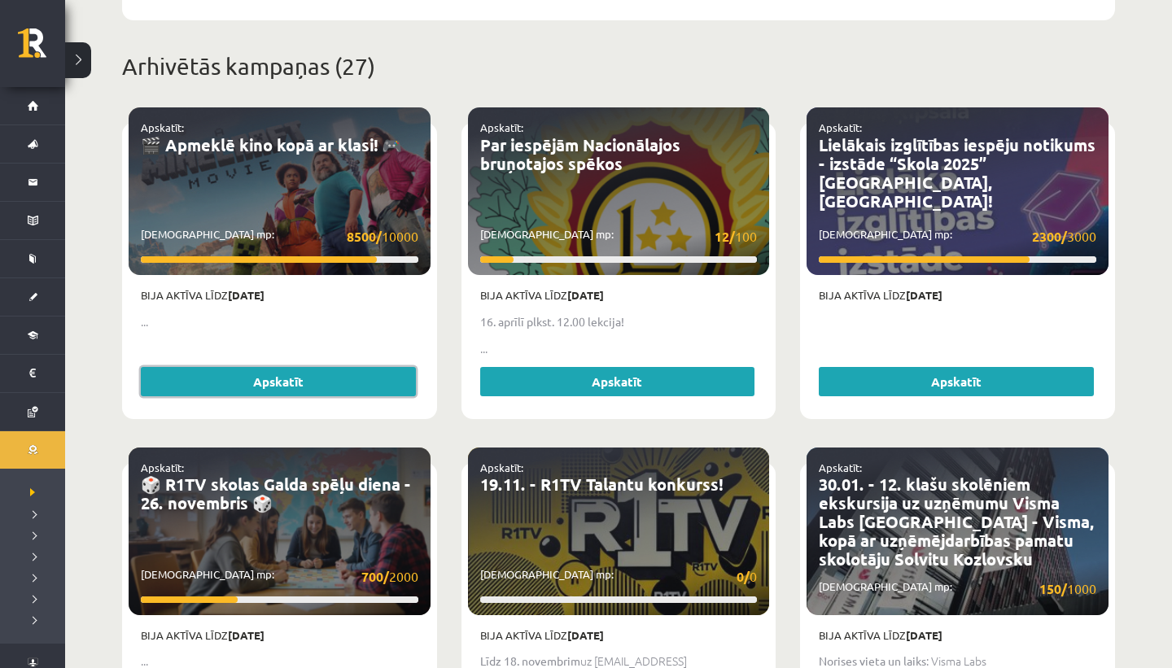
click at [251, 373] on link "Apskatīt" at bounding box center [278, 381] width 275 height 29
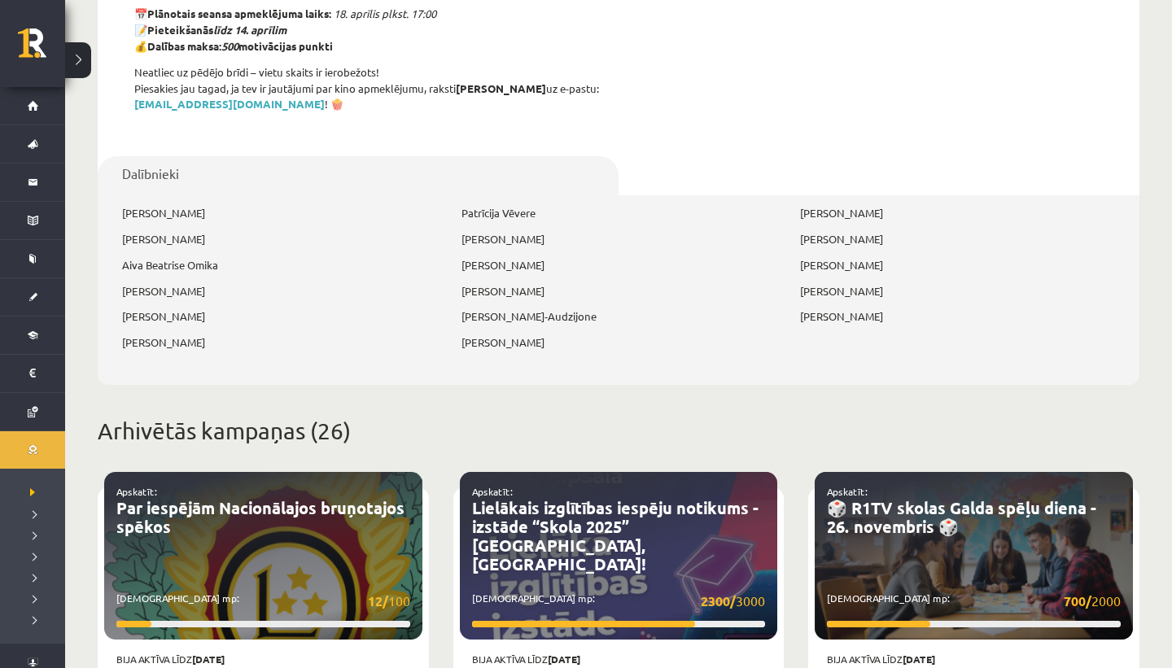
scroll to position [567, 0]
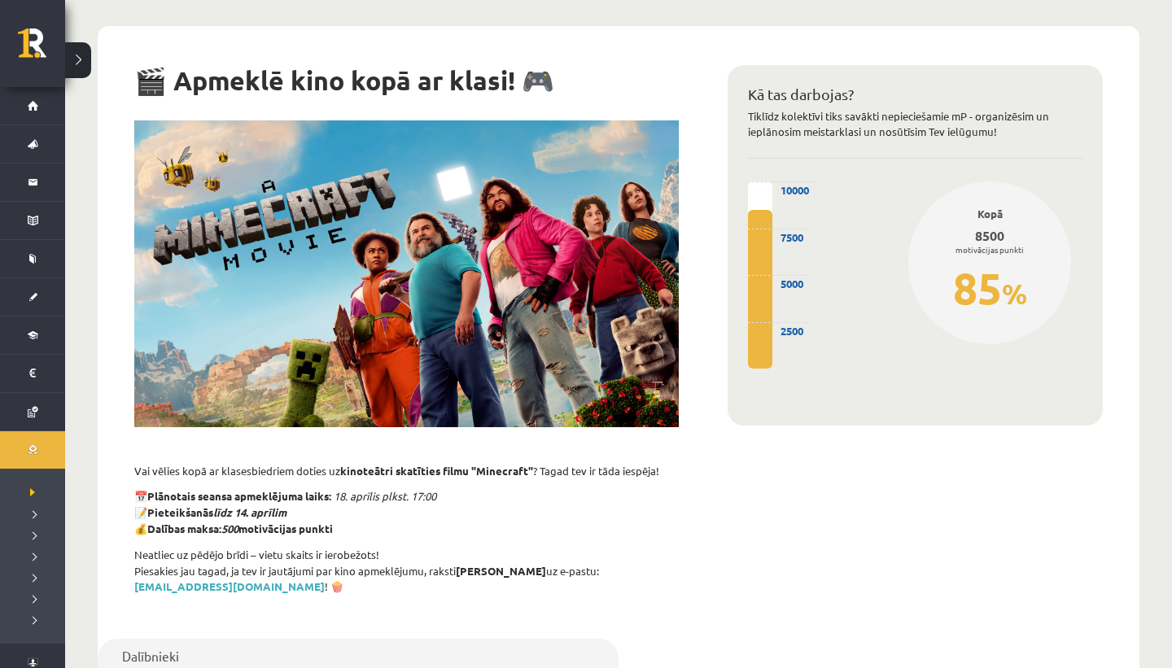
scroll to position [49, 0]
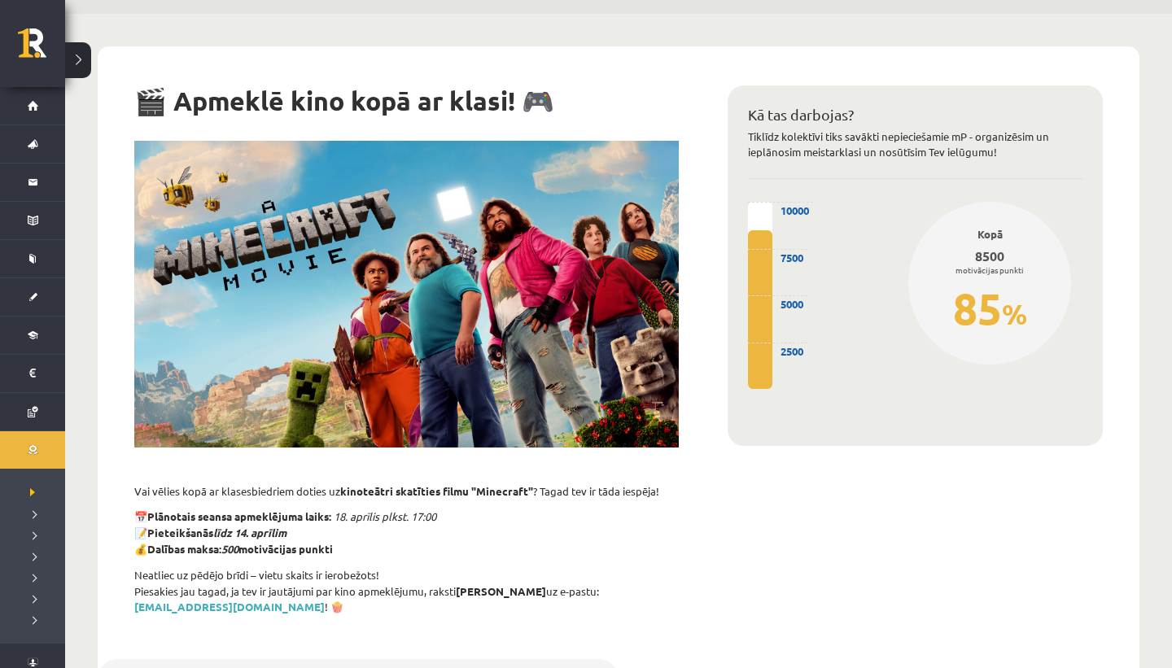
click at [795, 562] on div "Kā tas darbojas? Tiklīdz kolektīvi tiks savākti nepieciešamie mP - organizēsim …" at bounding box center [915, 350] width 424 height 559
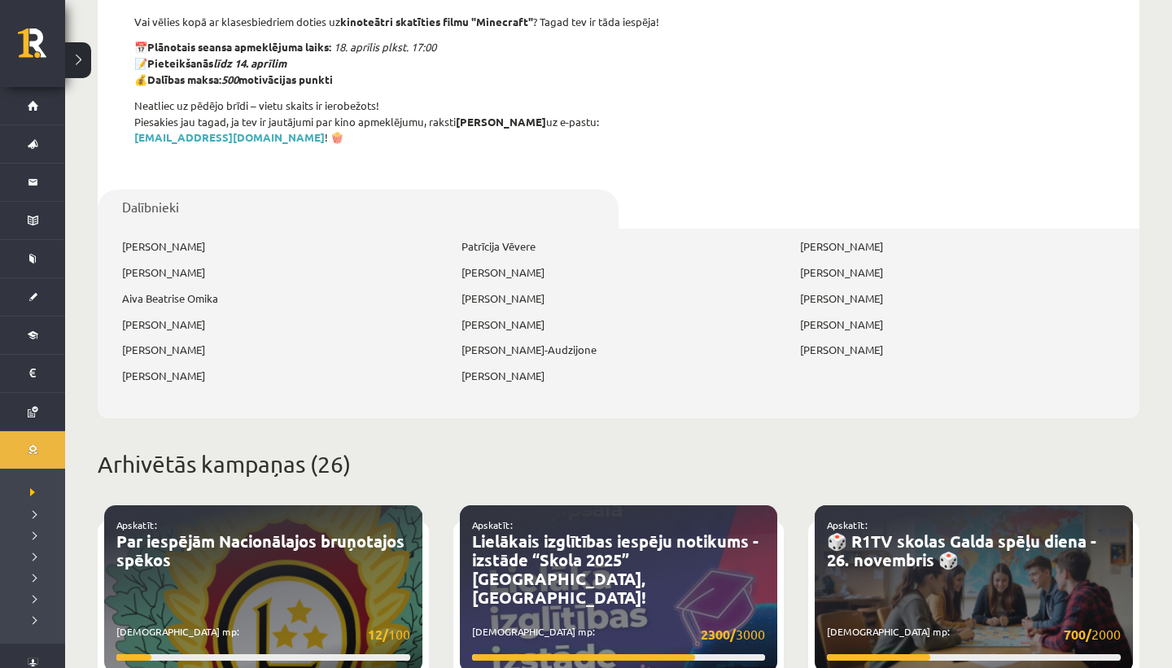
scroll to position [521, 0]
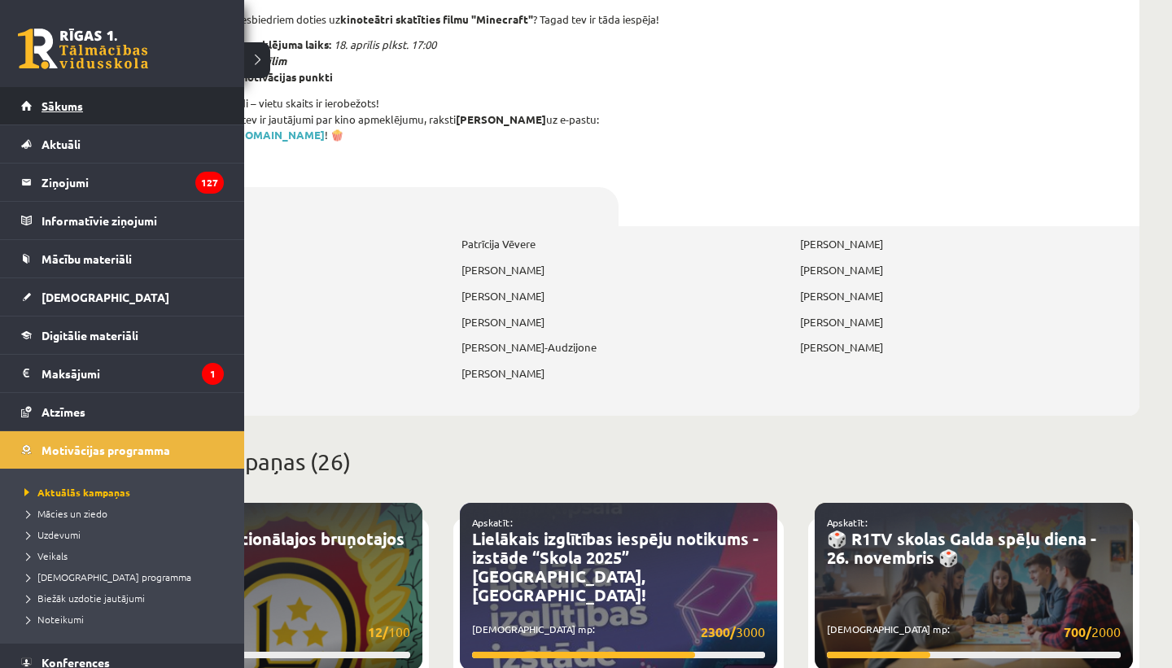
click at [69, 106] on span "Sākums" at bounding box center [61, 105] width 41 height 15
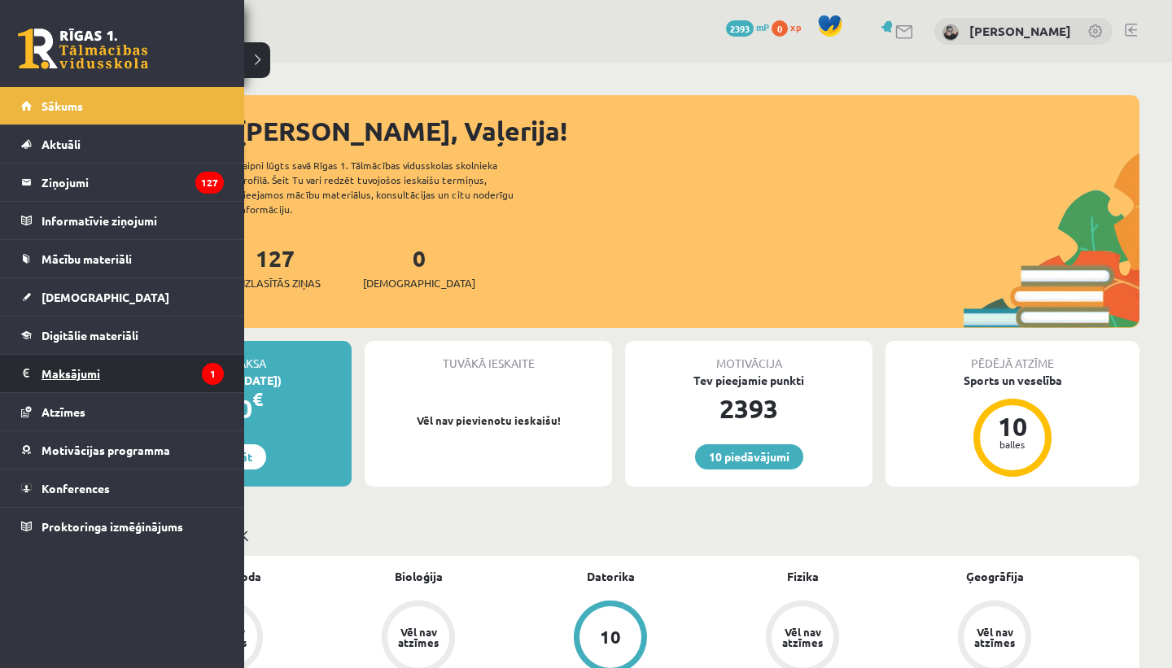
click at [41, 376] on legend "Maksājumi 1" at bounding box center [132, 373] width 182 height 37
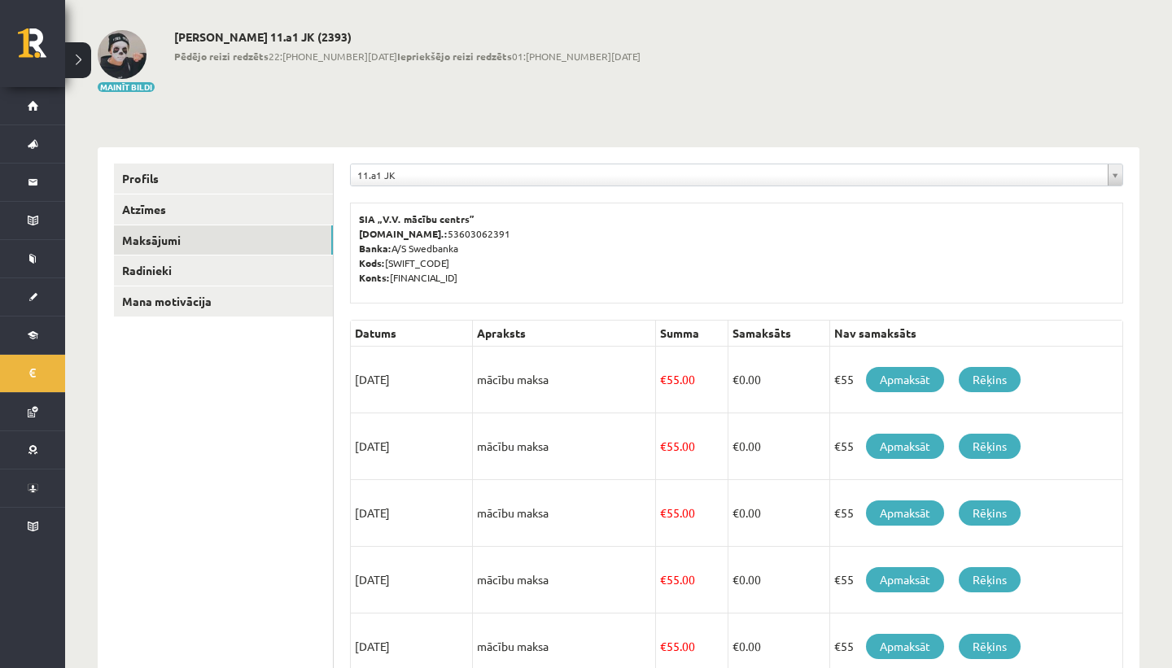
scroll to position [57, 0]
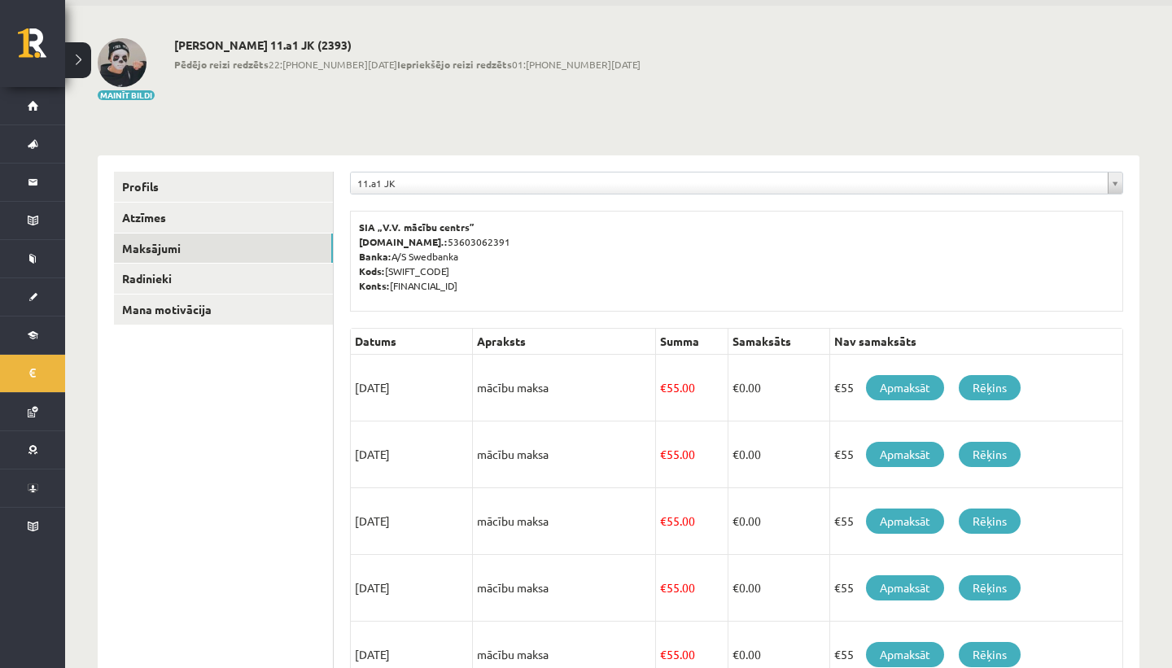
drag, startPoint x: 355, startPoint y: 388, endPoint x: 469, endPoint y: 394, distance: 114.9
click at [469, 394] on td "[DATE]" at bounding box center [412, 388] width 122 height 67
drag, startPoint x: 334, startPoint y: 391, endPoint x: 506, endPoint y: 397, distance: 171.8
click at [506, 397] on div "**********" at bounding box center [737, 630] width 806 height 950
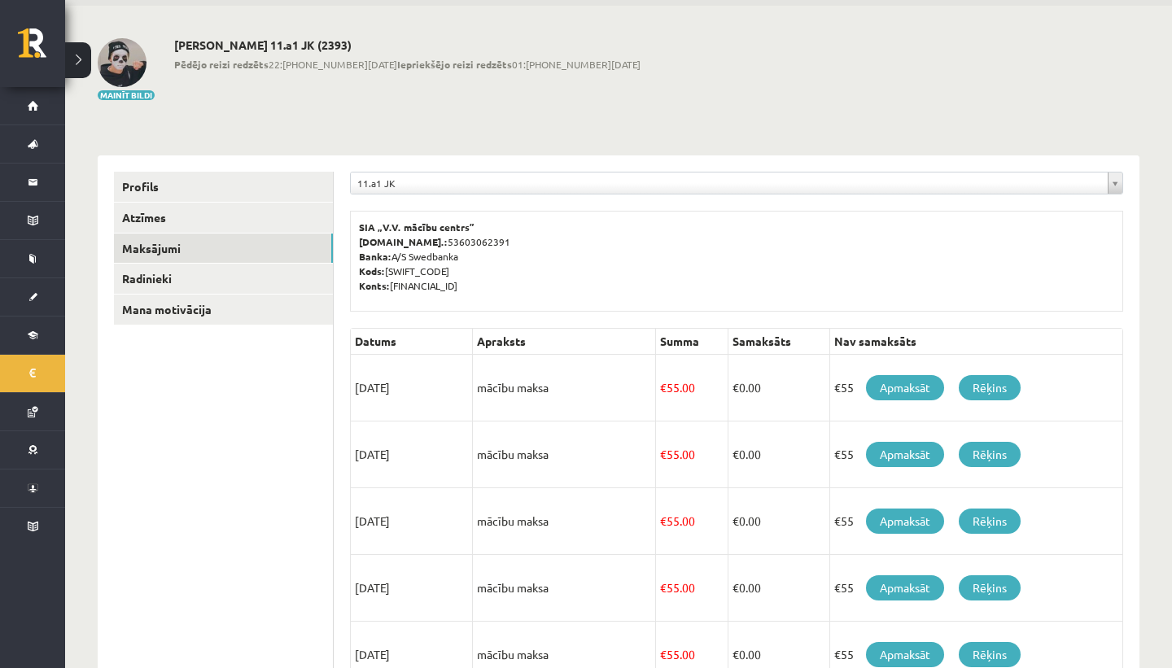
click at [506, 397] on td "mācību maksa" at bounding box center [564, 388] width 183 height 67
drag, startPoint x: 385, startPoint y: 404, endPoint x: 525, endPoint y: 404, distance: 140.0
click at [525, 404] on tr "[DATE] mācību maksa € 55.00 € 0.00 €55 Apmaksāt Rēķins" at bounding box center [737, 388] width 772 height 67
click at [525, 404] on td "mācību maksa" at bounding box center [564, 388] width 183 height 67
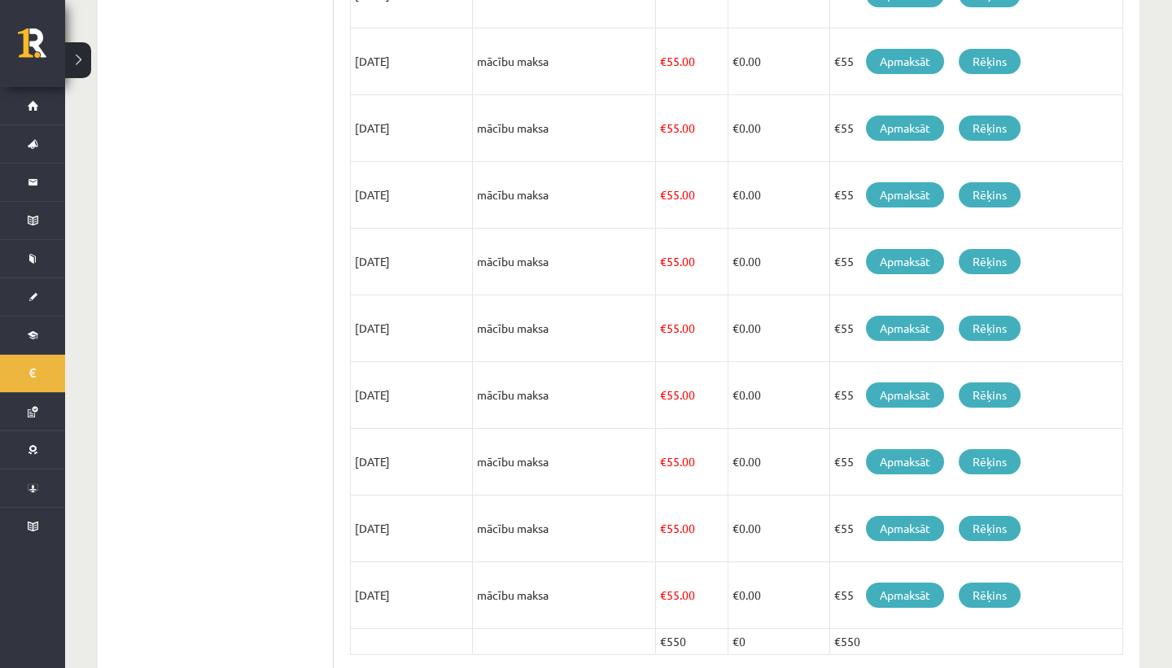
scroll to position [526, 0]
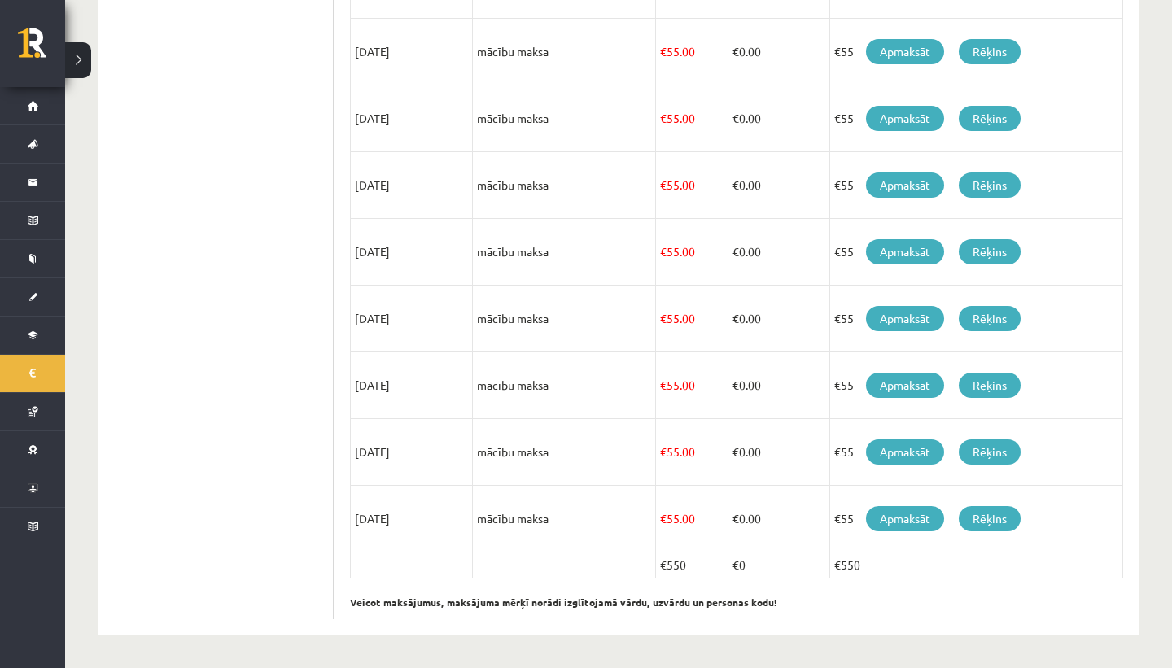
drag, startPoint x: 823, startPoint y: 576, endPoint x: 897, endPoint y: 574, distance: 73.2
click at [897, 574] on tr "€550 €0 €550" at bounding box center [737, 565] width 772 height 26
click at [897, 574] on td "€550" at bounding box center [975, 565] width 293 height 26
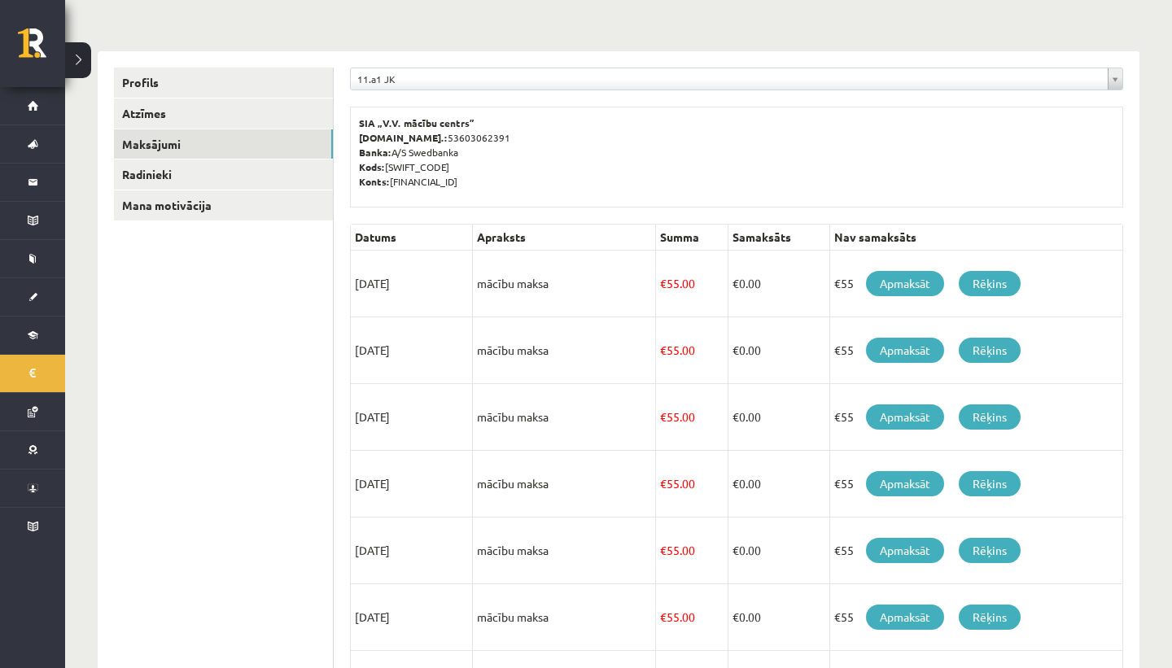
scroll to position [0, 0]
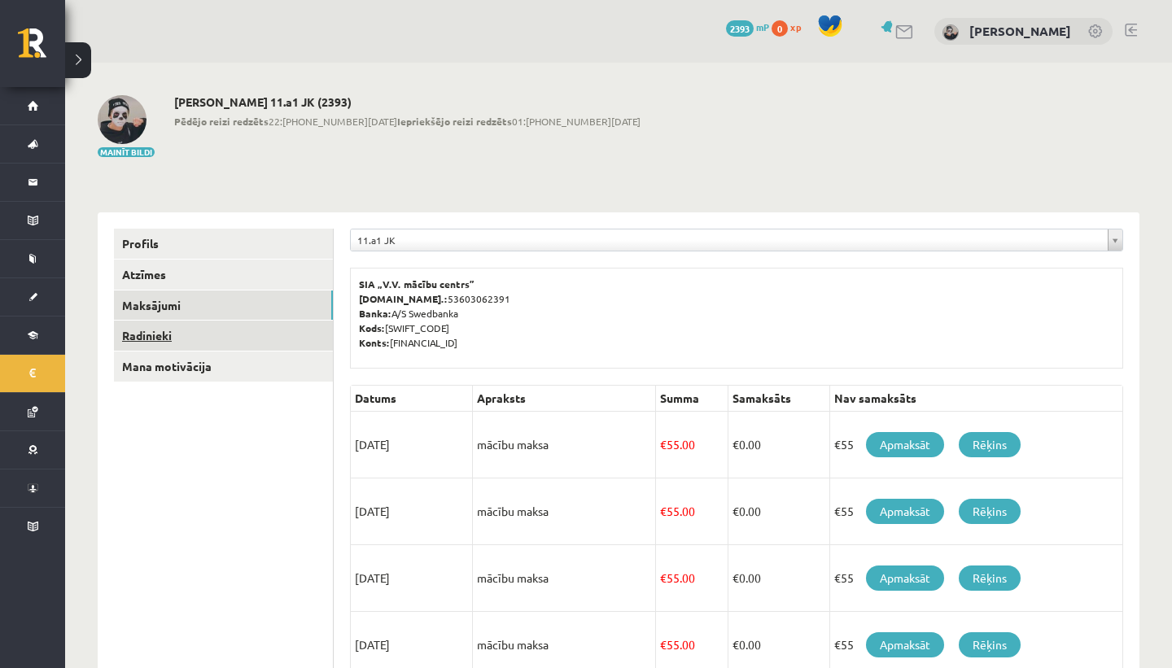
click at [227, 334] on link "Radinieki" at bounding box center [223, 336] width 219 height 30
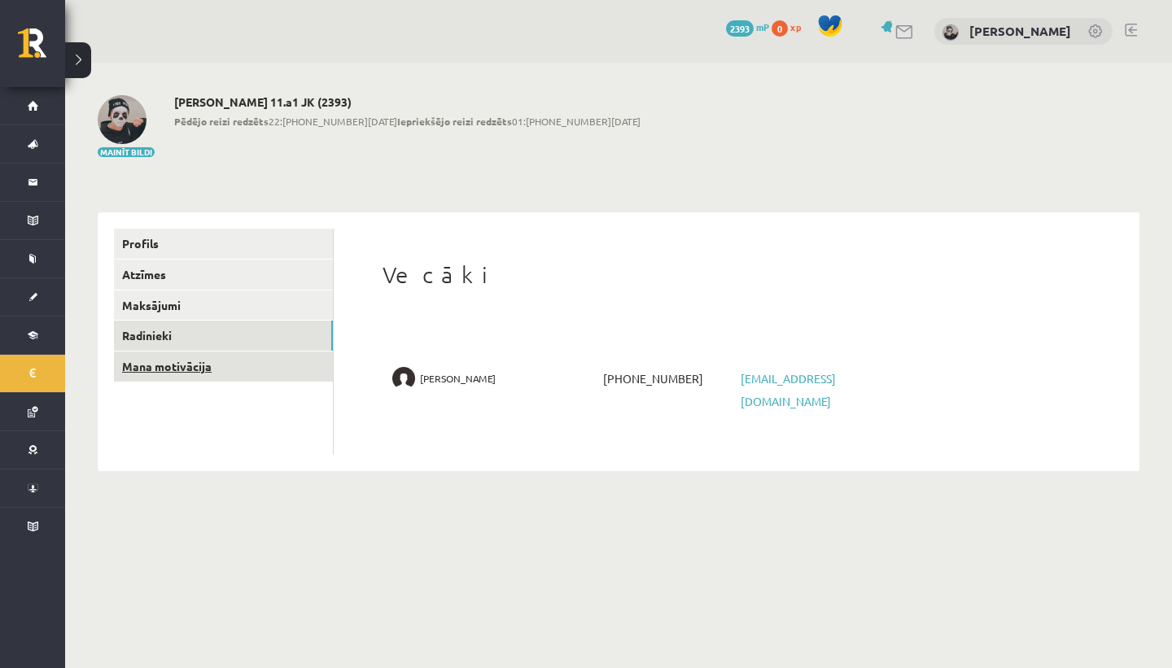
click at [225, 374] on link "Mana motivācija" at bounding box center [223, 366] width 219 height 30
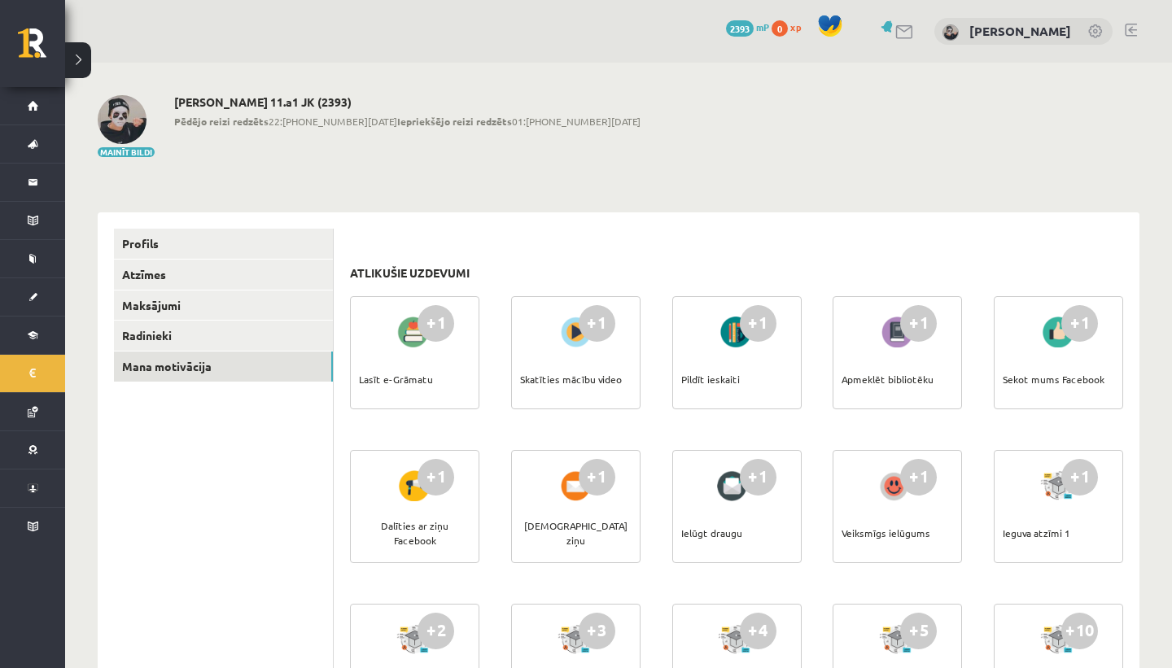
click at [586, 385] on div "Skatīties mācību video" at bounding box center [571, 379] width 102 height 57
click at [585, 330] on div "+1" at bounding box center [597, 323] width 37 height 37
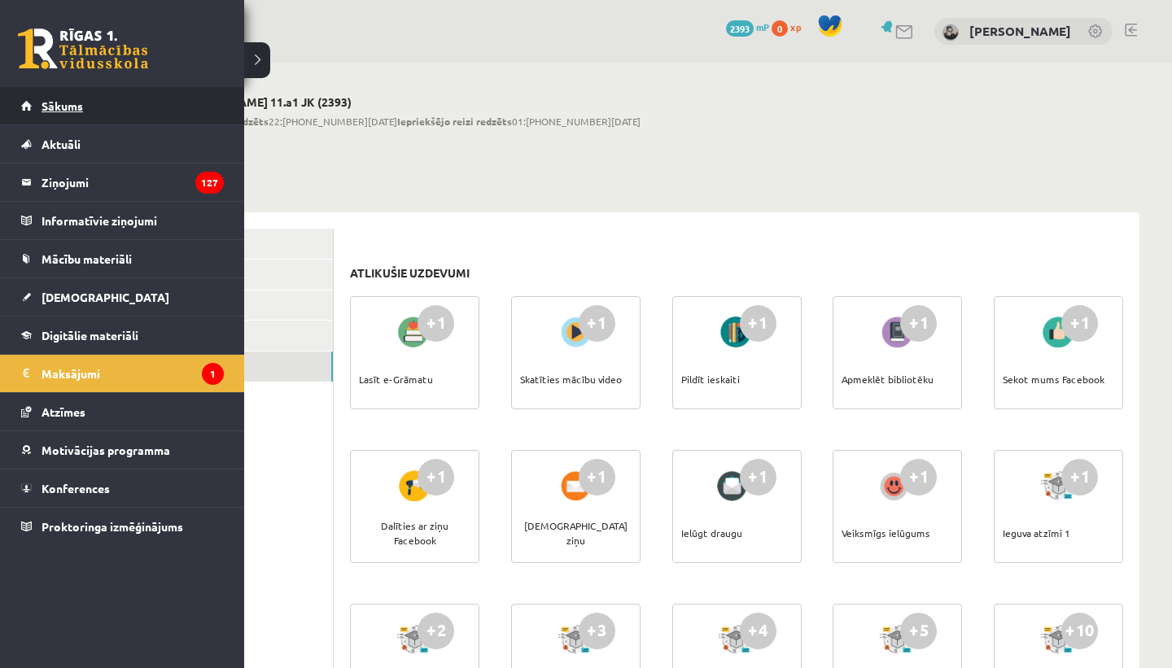
click at [54, 116] on link "Sākums" at bounding box center [122, 105] width 203 height 37
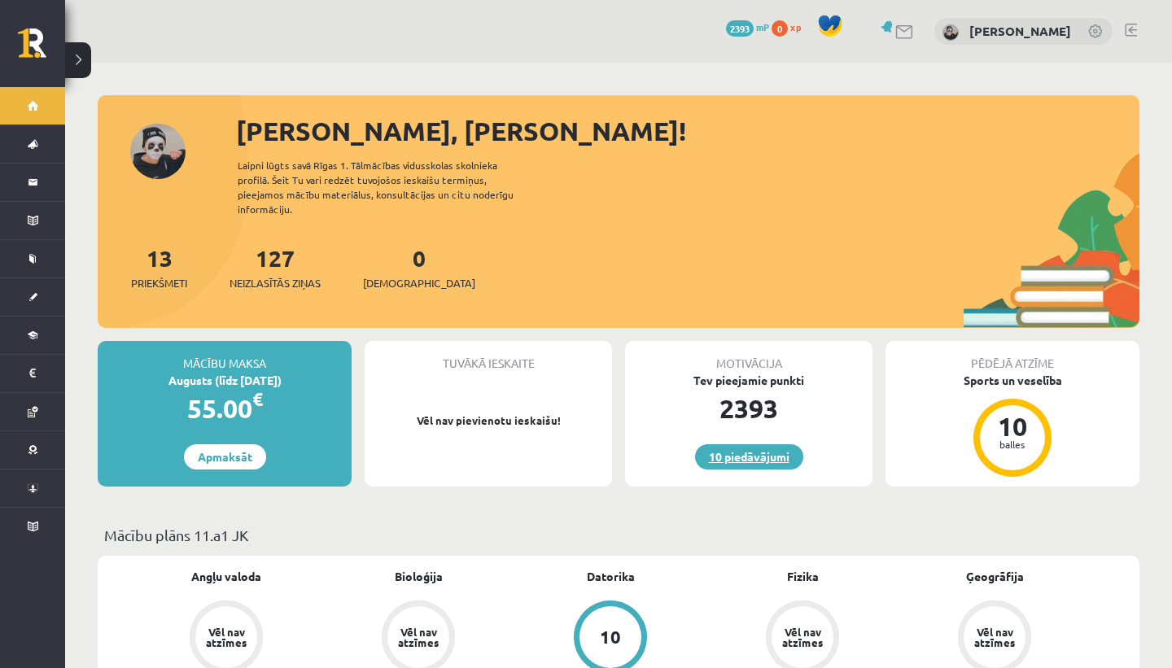
click at [741, 450] on link "10 piedāvājumi" at bounding box center [749, 456] width 108 height 25
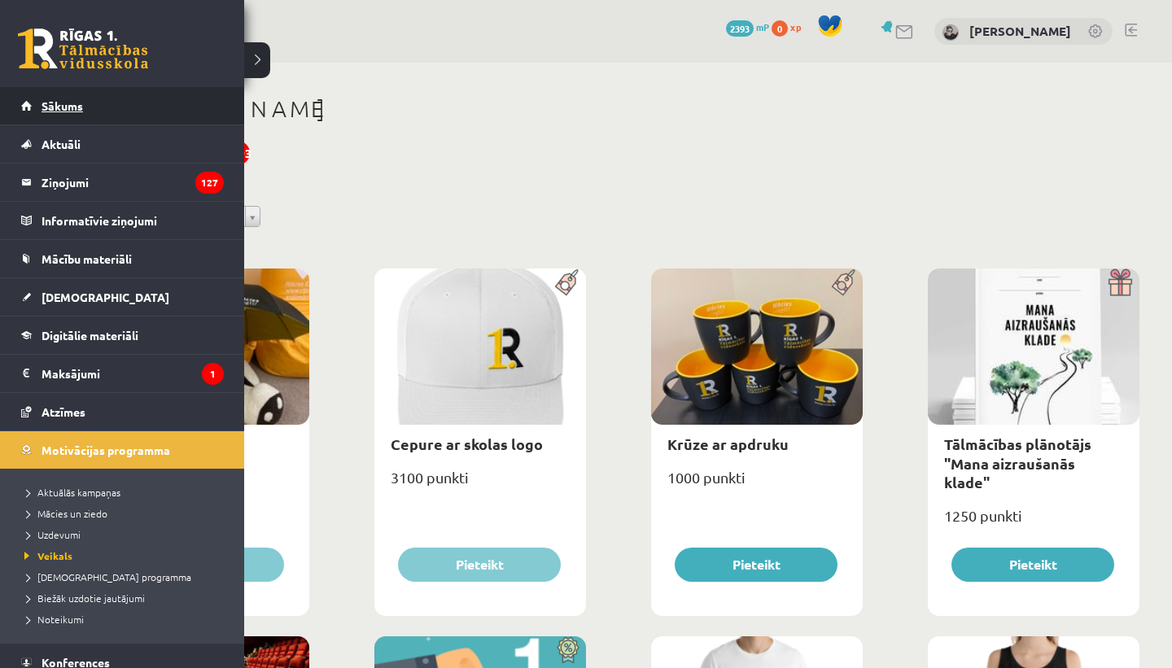
click at [77, 113] on link "Sākums" at bounding box center [122, 105] width 203 height 37
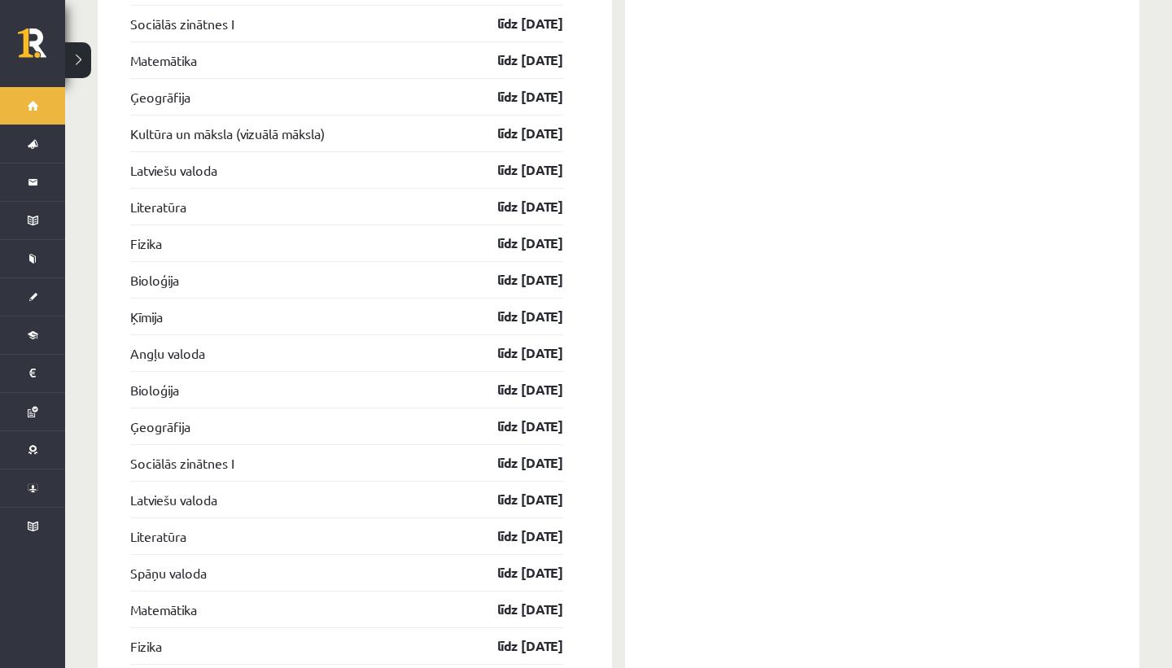
scroll to position [2526, 0]
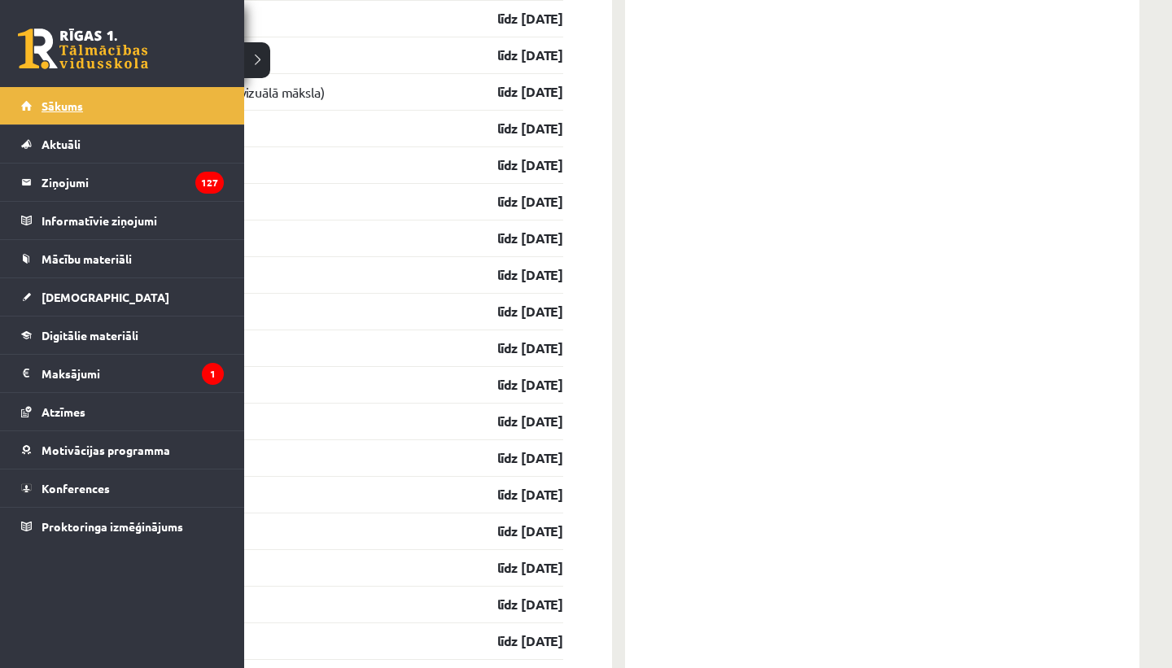
click at [81, 100] on span "Sākums" at bounding box center [61, 105] width 41 height 15
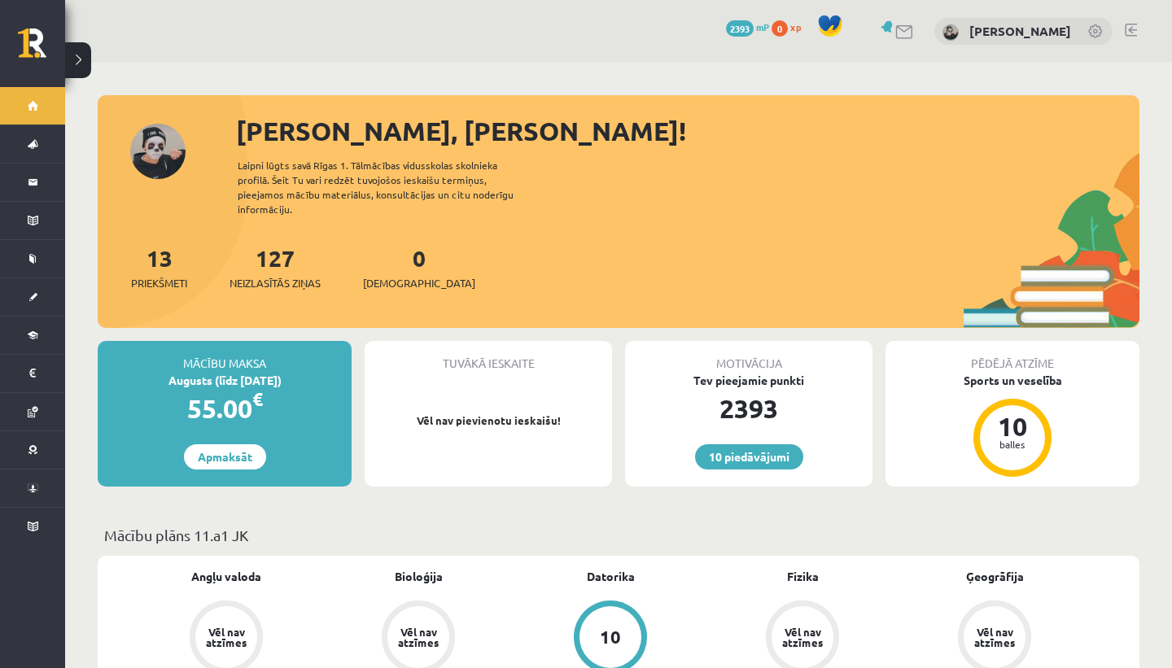
click at [768, 20] on div "2393 mP" at bounding box center [747, 28] width 43 height 18
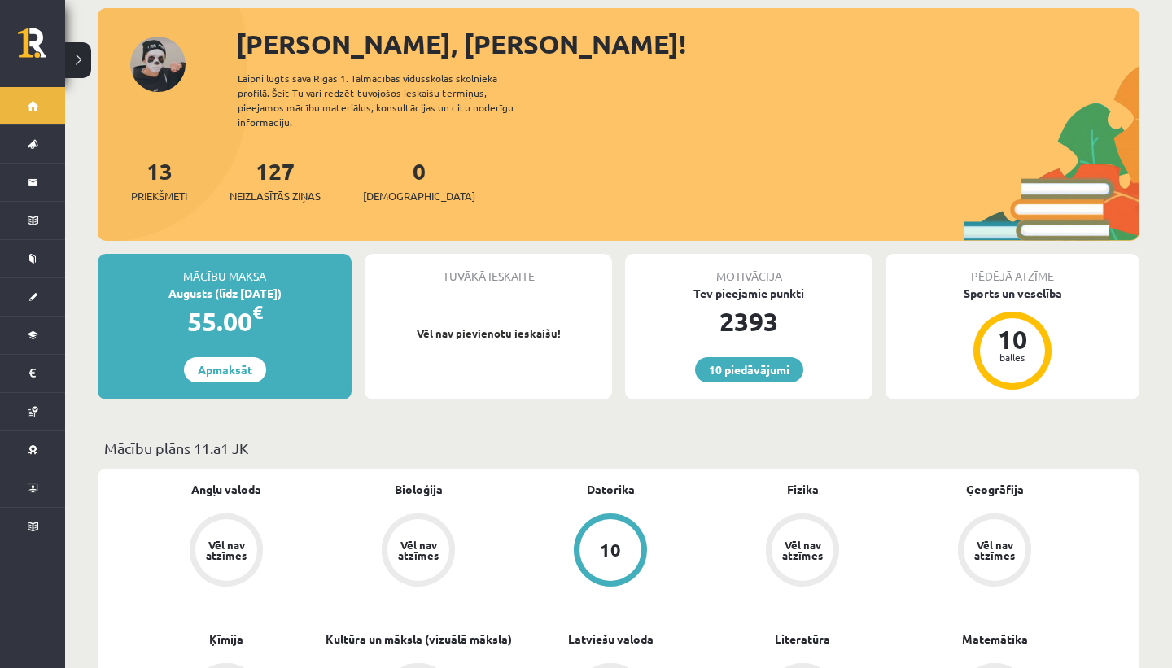
scroll to position [88, 0]
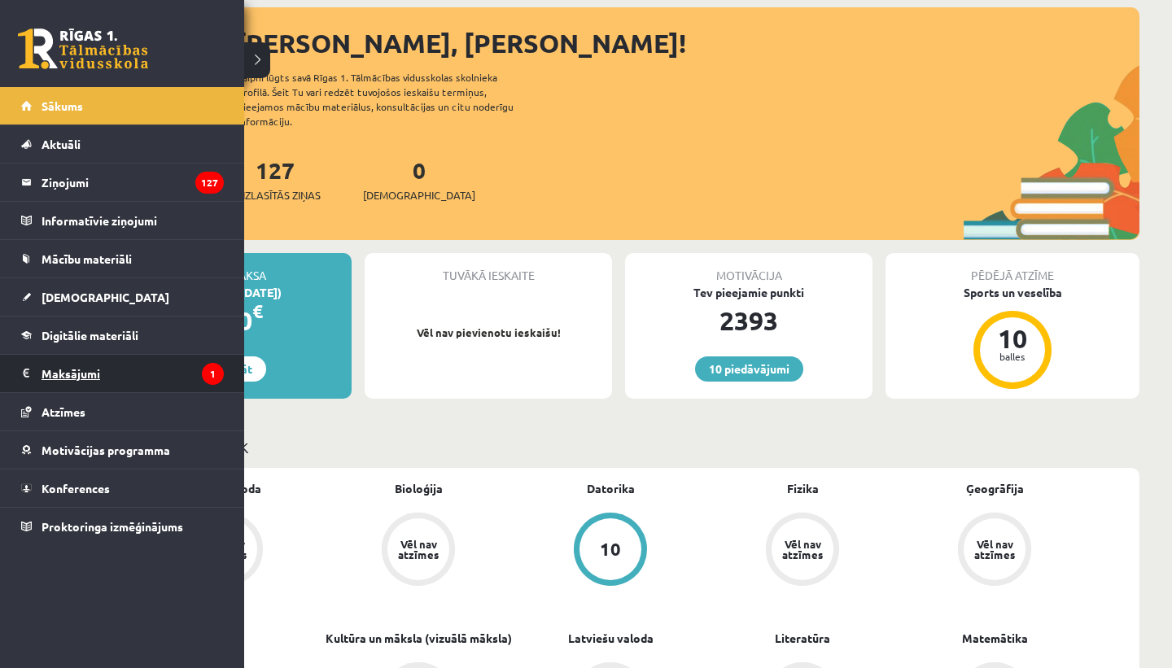
click at [58, 368] on legend "Maksājumi 1" at bounding box center [132, 373] width 182 height 37
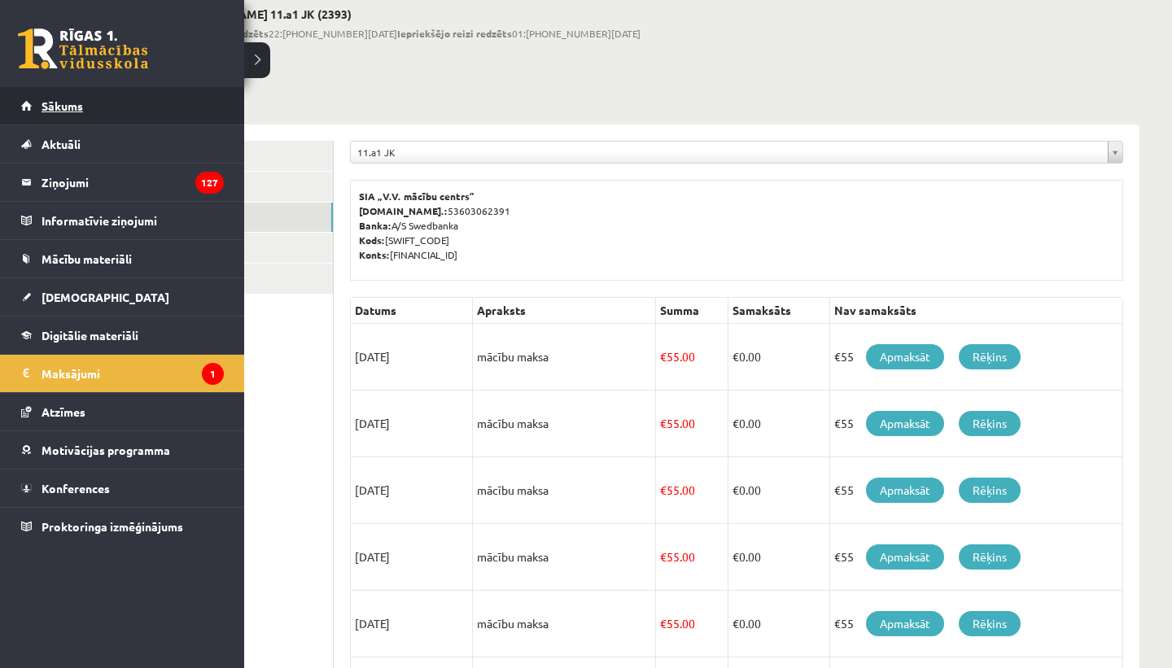
click at [87, 97] on link "Sākums" at bounding box center [122, 105] width 203 height 37
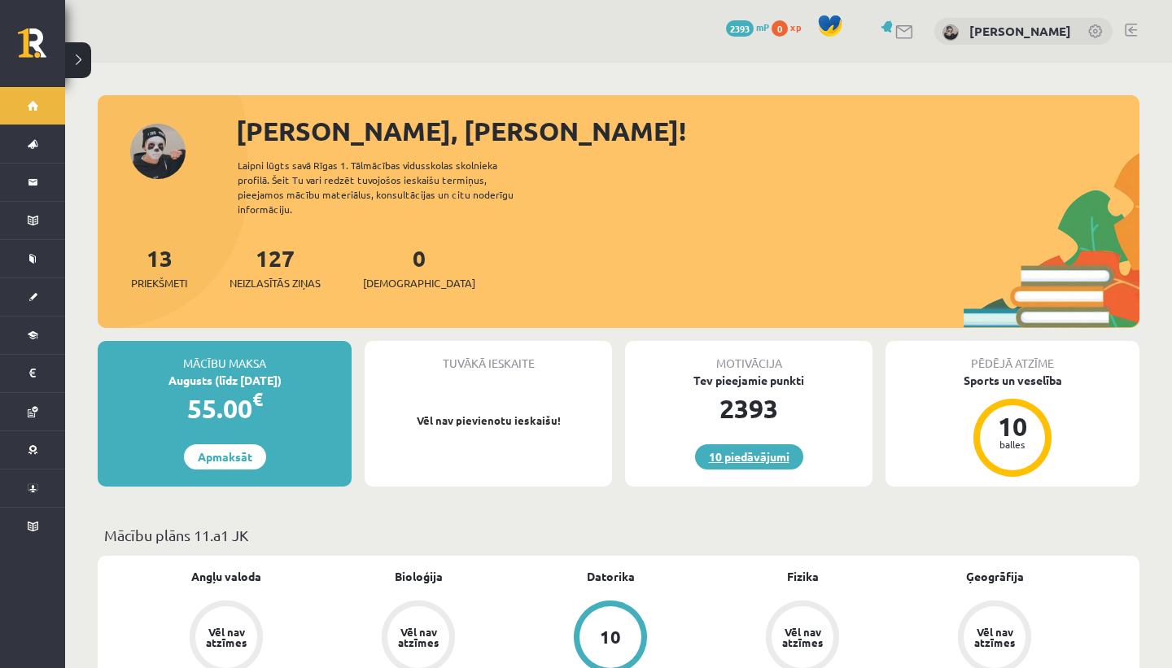
click at [758, 444] on link "10 piedāvājumi" at bounding box center [749, 456] width 108 height 25
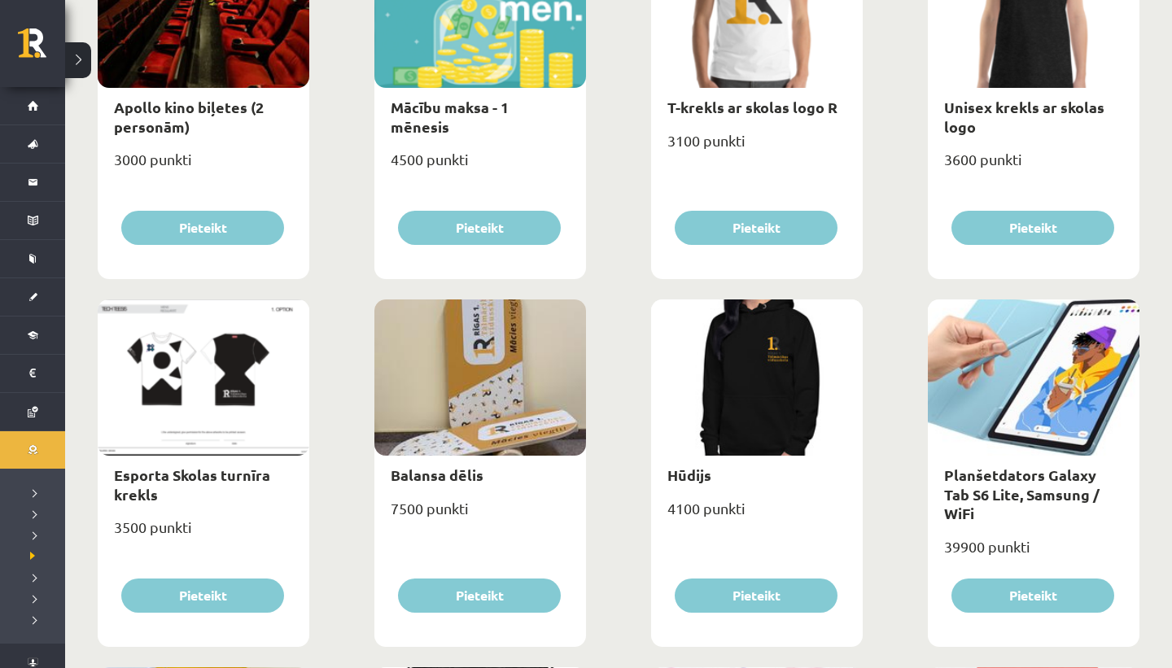
scroll to position [679, 0]
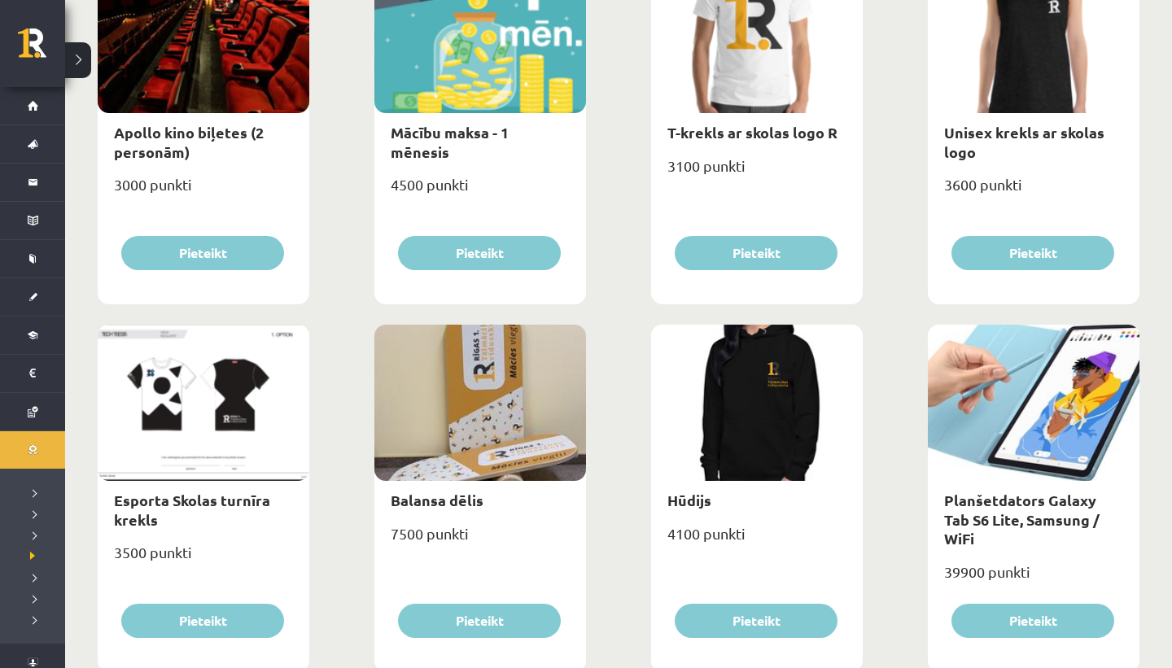
click at [474, 144] on div "Mācību maksa - 1 mēnesis" at bounding box center [480, 142] width 212 height 58
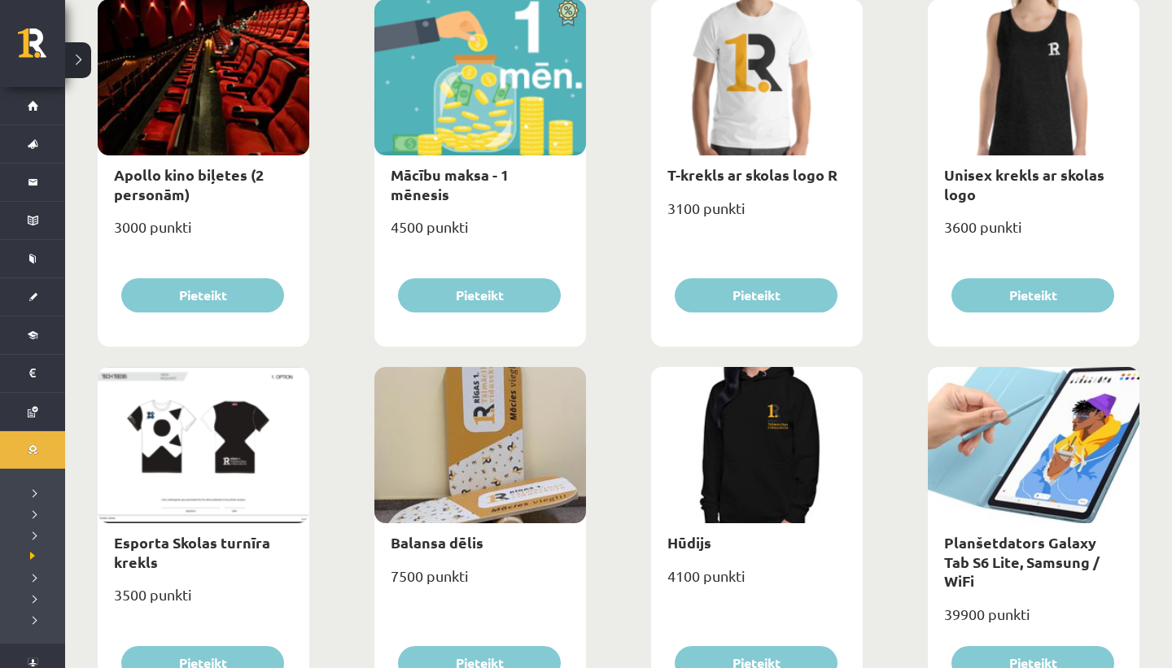
scroll to position [625, 0]
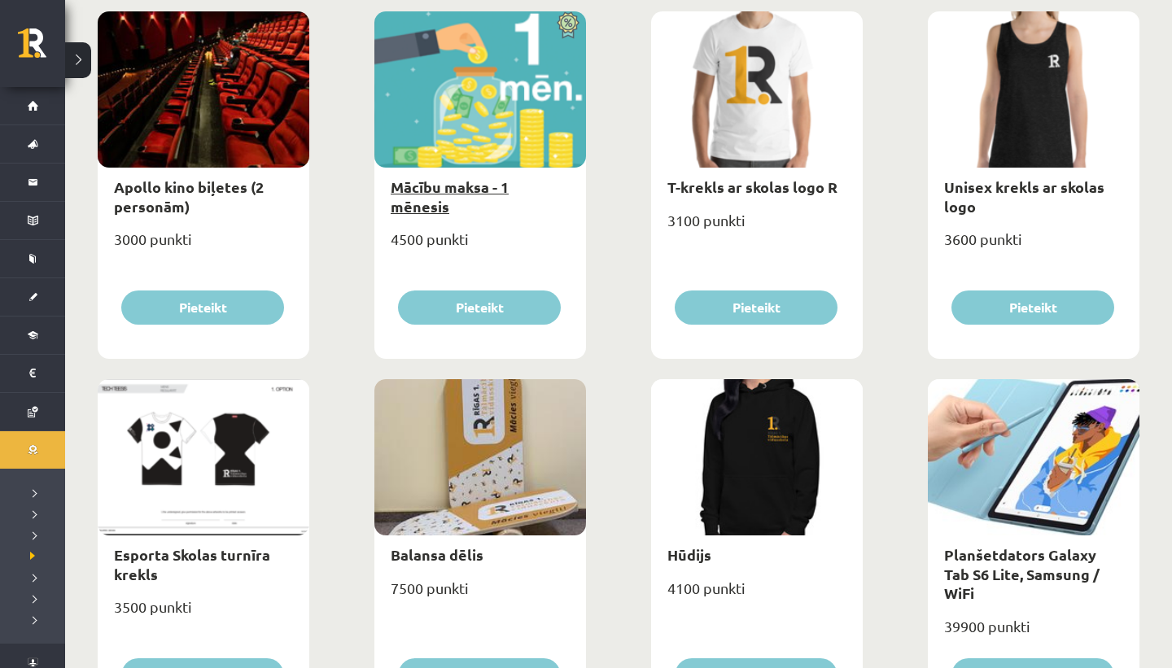
click at [472, 186] on link "Mācību maksa - 1 mēnesis" at bounding box center [450, 195] width 118 height 37
type input "*"
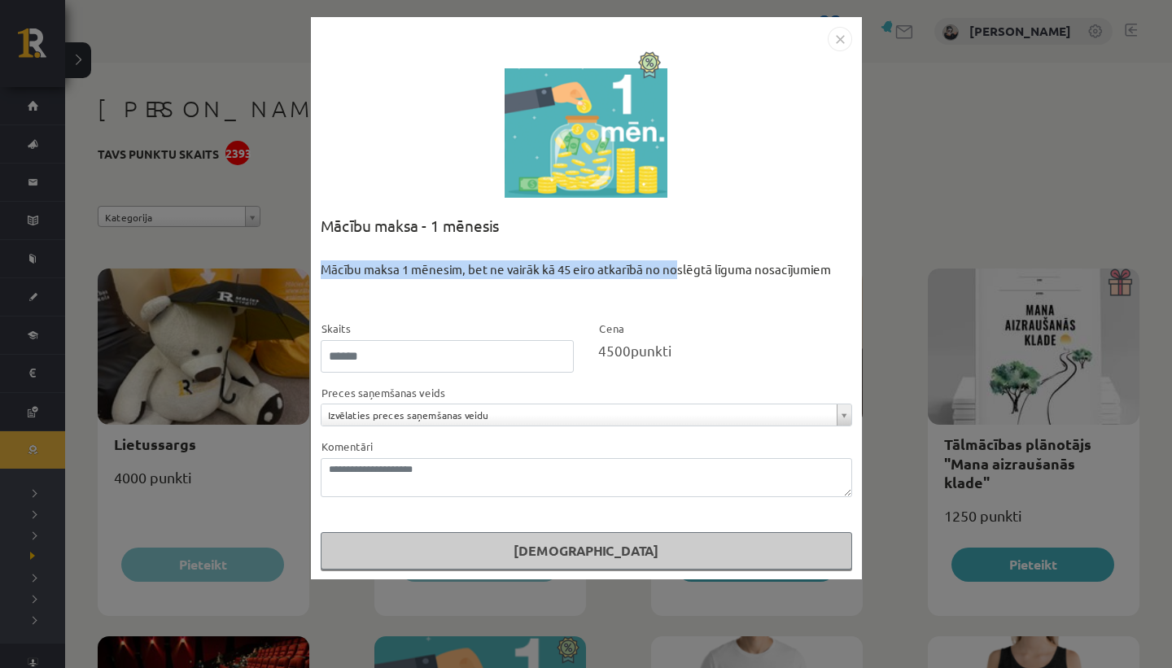
drag, startPoint x: 470, startPoint y: 255, endPoint x: 678, endPoint y: 273, distance: 208.2
click at [678, 273] on div "**********" at bounding box center [586, 392] width 531 height 356
click at [678, 273] on div "Mācību maksa 1 mēnesim, bet ne vairāk kā 45 eiro atkarībā no noslēgtā līguma no…" at bounding box center [586, 289] width 531 height 59
drag, startPoint x: 465, startPoint y: 271, endPoint x: 779, endPoint y: 283, distance: 314.3
click at [779, 283] on div "Mācību maksa 1 mēnesim, bet ne vairāk kā 45 eiro atkarībā no noslēgtā līguma no…" at bounding box center [586, 289] width 531 height 59
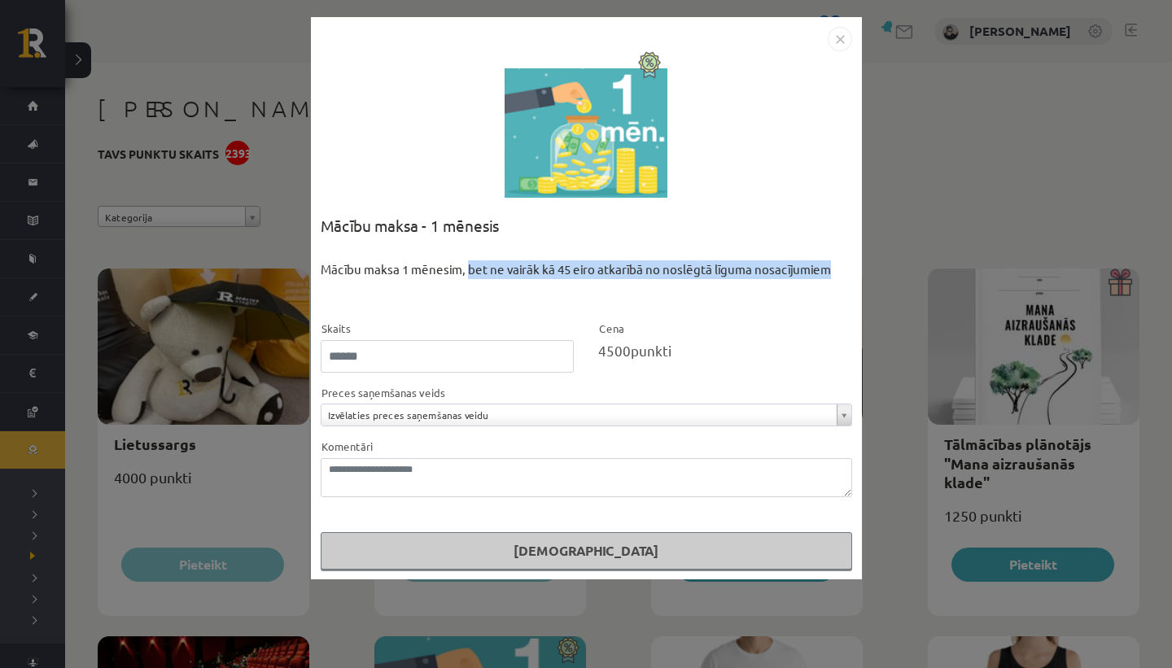
click at [779, 283] on div "Mācību maksa 1 mēnesim, bet ne vairāk kā 45 eiro atkarībā no noslēgtā līguma no…" at bounding box center [586, 289] width 531 height 59
drag, startPoint x: 331, startPoint y: 271, endPoint x: 723, endPoint y: 299, distance: 392.3
click at [723, 299] on div "Mācību maksa 1 mēnesim, bet ne vairāk kā 45 eiro atkarībā no noslēgtā līguma no…" at bounding box center [586, 289] width 531 height 59
click at [317, 282] on div "**********" at bounding box center [586, 298] width 551 height 562
drag, startPoint x: 317, startPoint y: 268, endPoint x: 706, endPoint y: 289, distance: 390.3
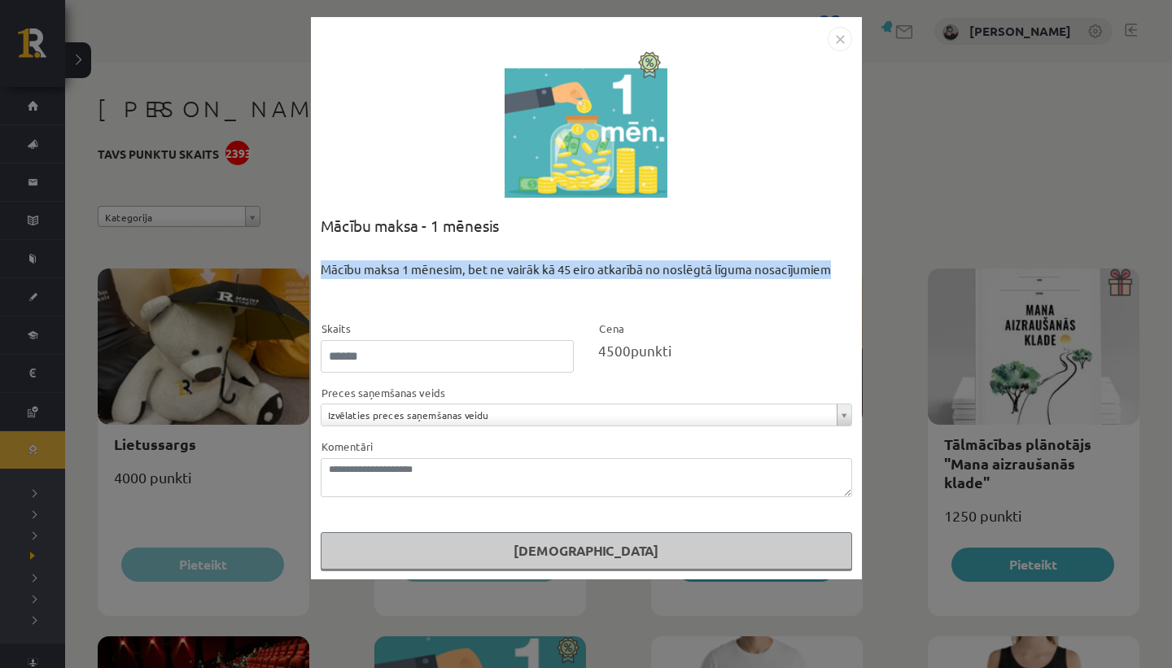
click at [706, 289] on div "**********" at bounding box center [586, 298] width 551 height 562
click at [706, 289] on div "Mācību maksa 1 mēnesim, bet ne vairāk kā 45 eiro atkarībā no noslēgtā līguma no…" at bounding box center [586, 289] width 531 height 59
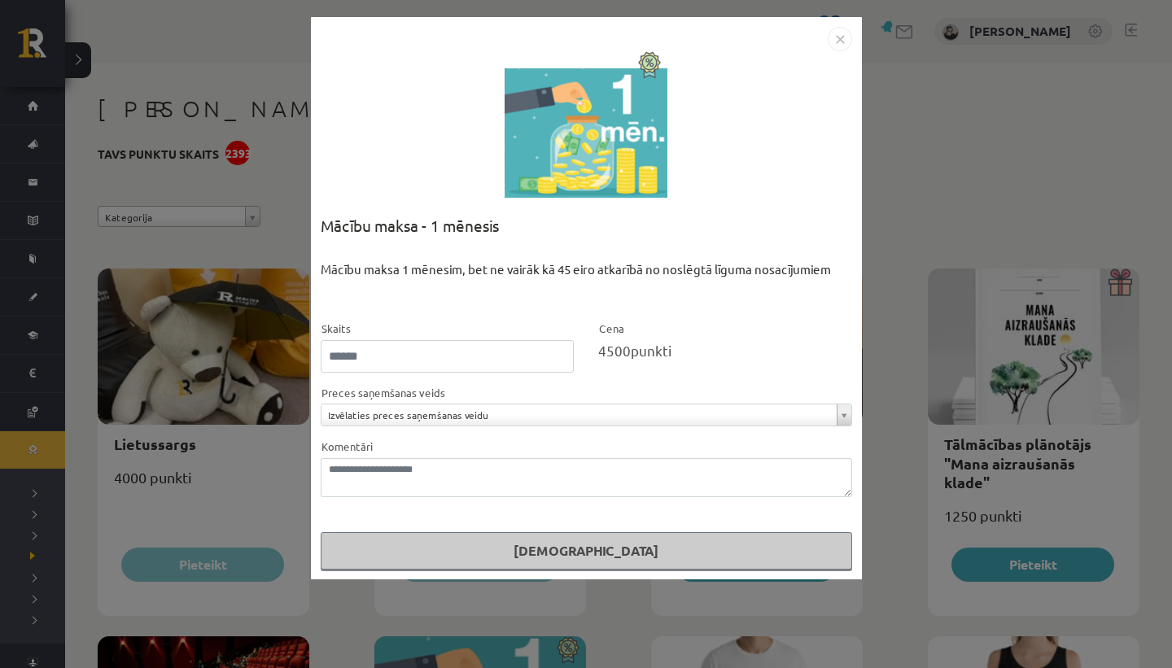
click at [465, 276] on div "Mācību maksa 1 mēnesim, bet ne vairāk kā 45 eiro atkarībā no noslēgtā līguma no…" at bounding box center [586, 289] width 531 height 59
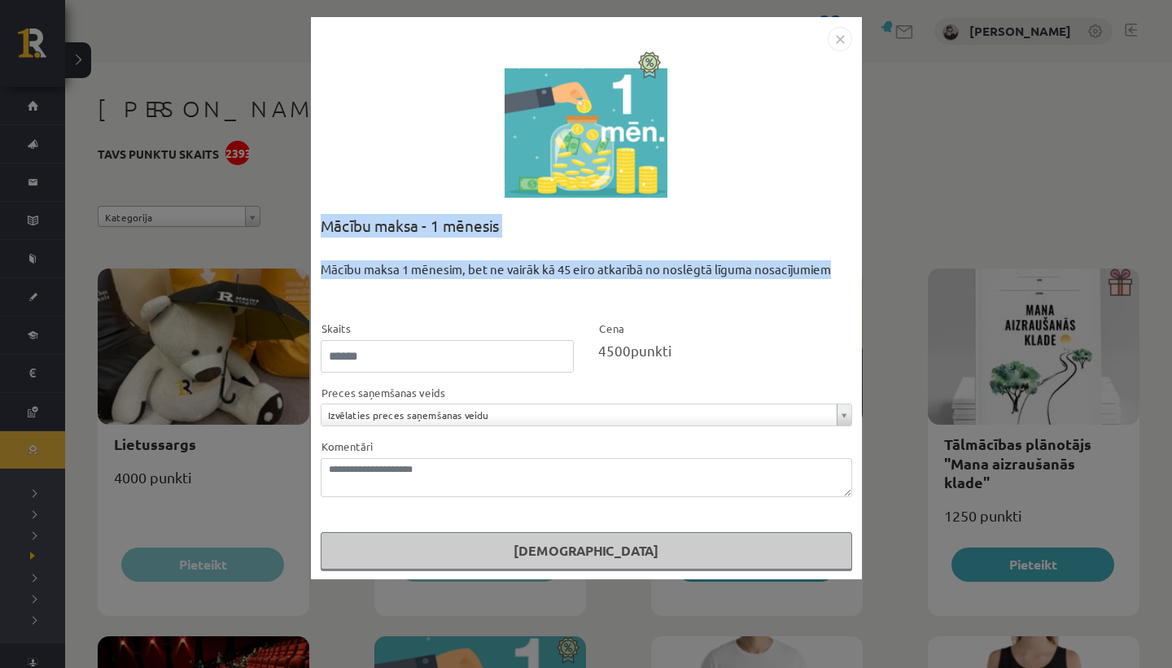
drag, startPoint x: 315, startPoint y: 219, endPoint x: 924, endPoint y: 277, distance: 612.2
click at [924, 277] on div "**********" at bounding box center [586, 334] width 1172 height 668
copy div "Mācību maksa - 1 mēnesis Mācību maksa 1 mēnesim, bet ne vairāk kā 45 eiro atkar…"
click at [824, 279] on div "Mācību maksa 1 mēnesim, bet ne vairāk kā 45 eiro atkarībā no noslēgtā līguma no…" at bounding box center [586, 289] width 531 height 59
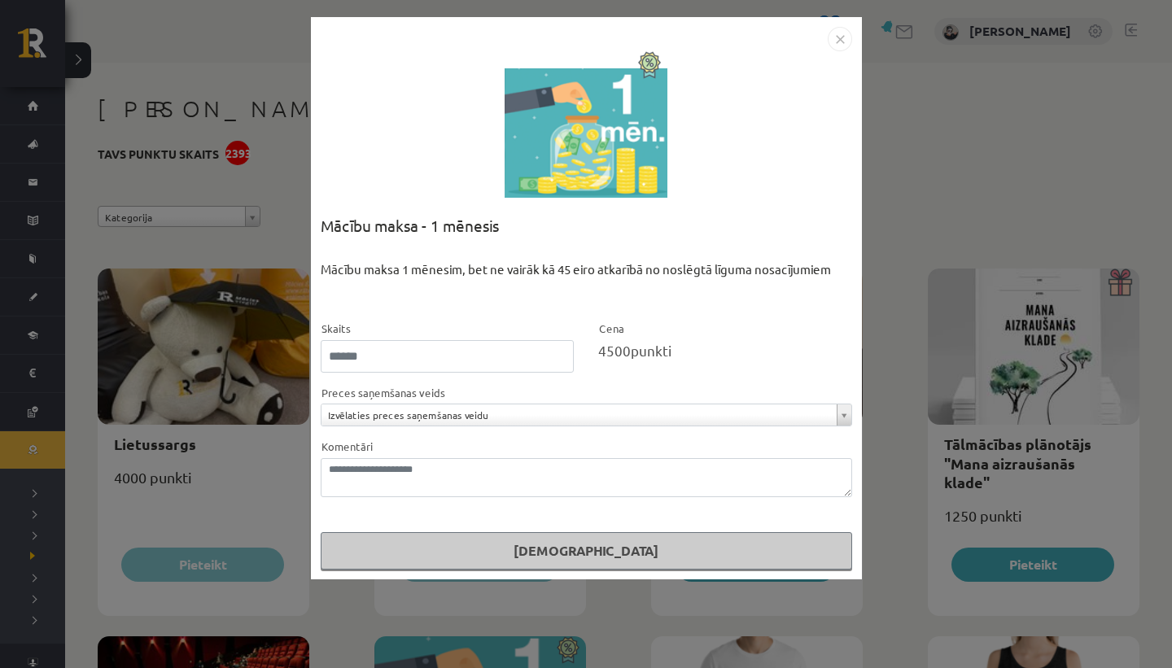
click at [835, 15] on div "**********" at bounding box center [586, 334] width 1172 height 668
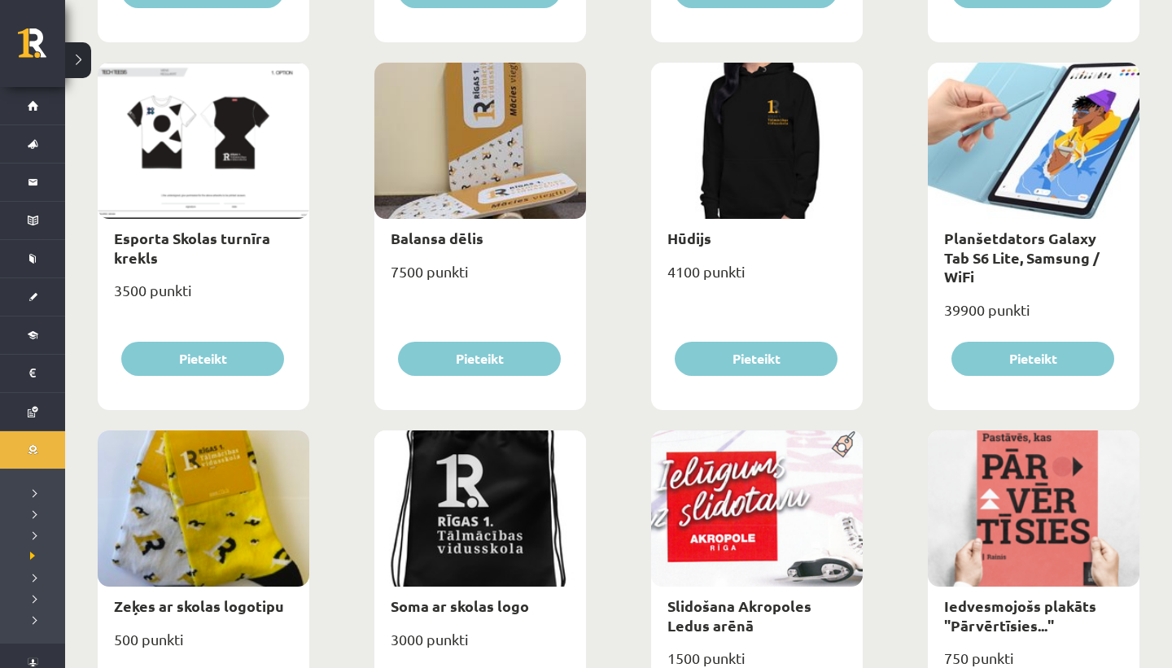
scroll to position [1033, 0]
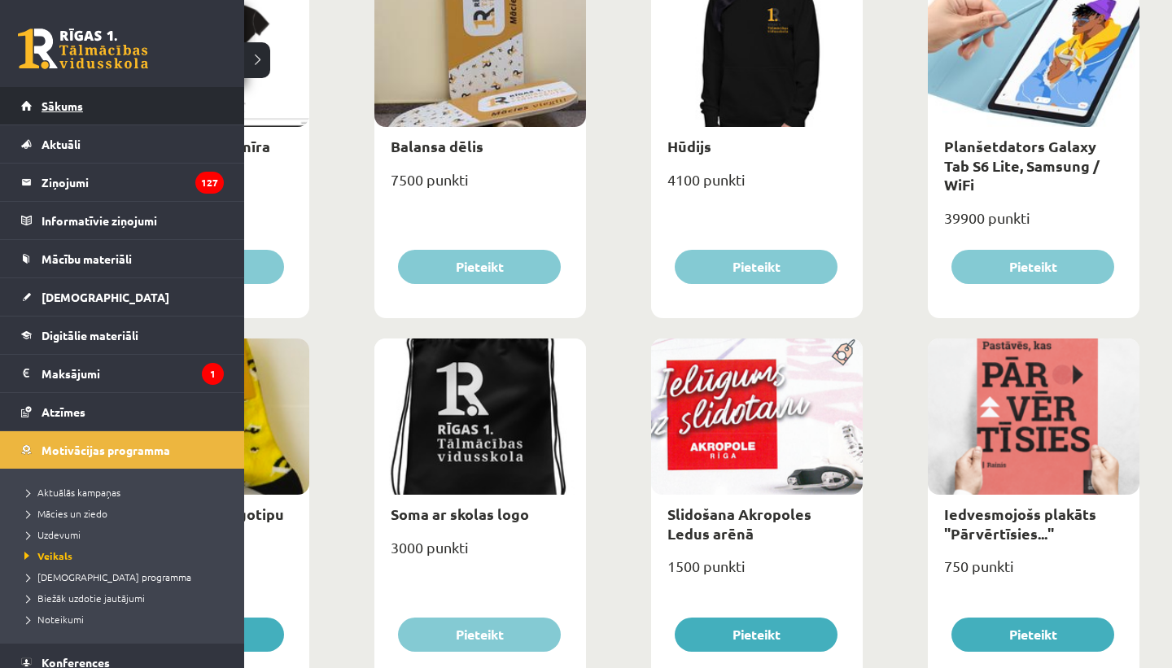
click at [50, 98] on link "Sākums" at bounding box center [122, 105] width 203 height 37
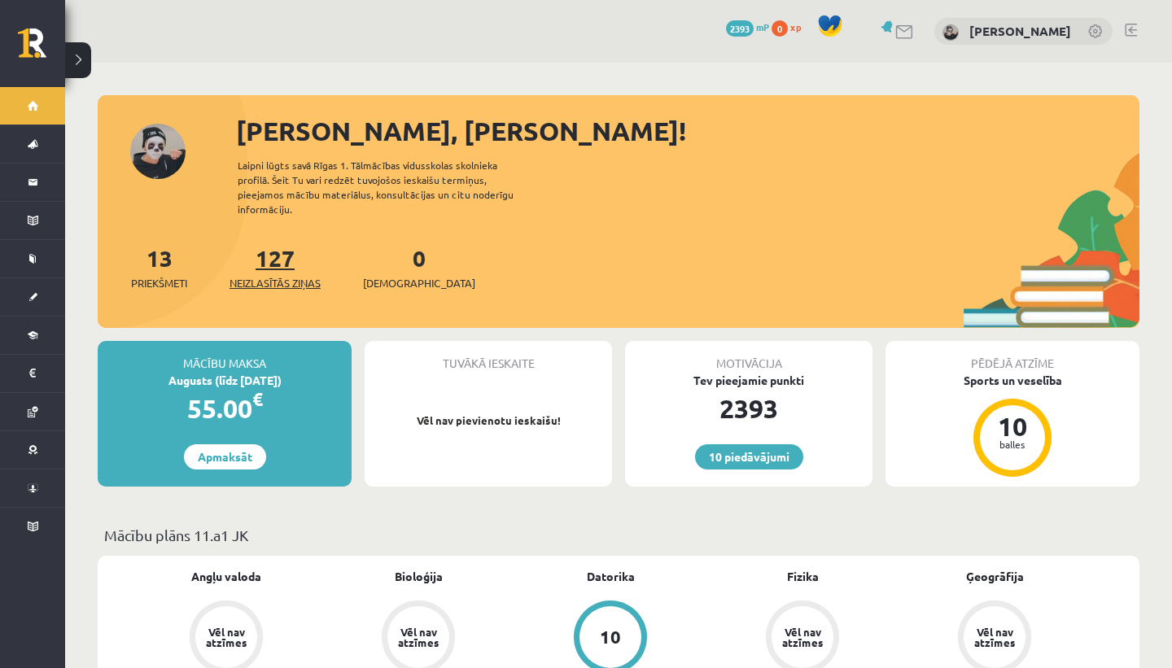
click at [288, 248] on link "127 Neizlasītās ziņas" at bounding box center [274, 267] width 91 height 48
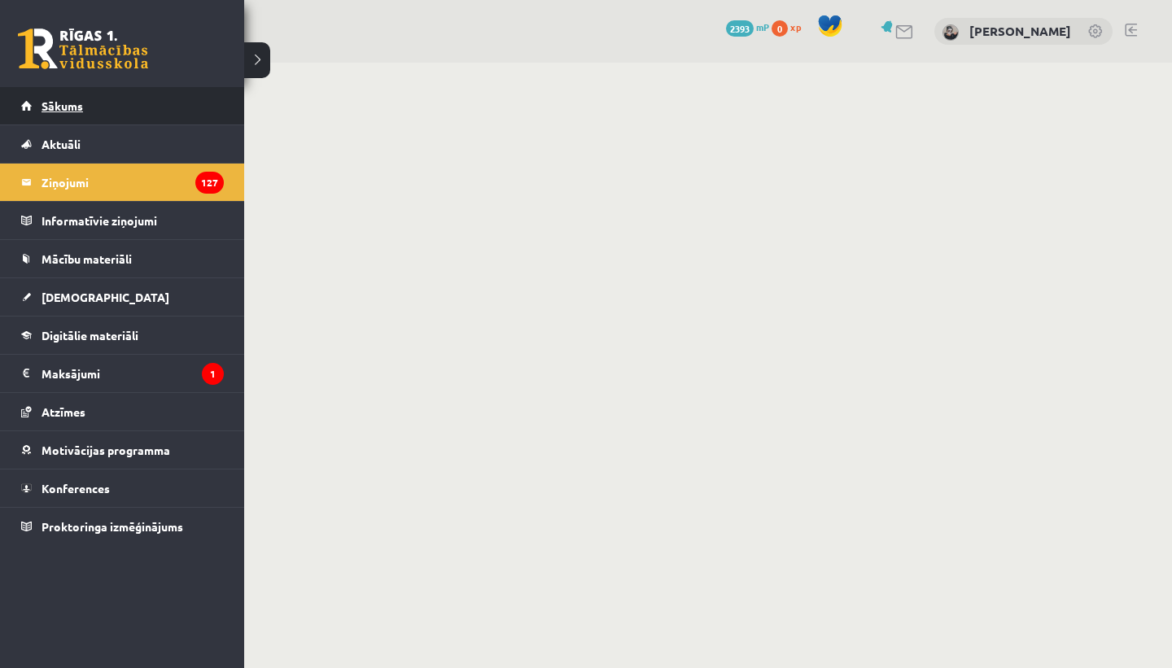
click at [52, 103] on span "Sākums" at bounding box center [61, 105] width 41 height 15
